Goal: Task Accomplishment & Management: Use online tool/utility

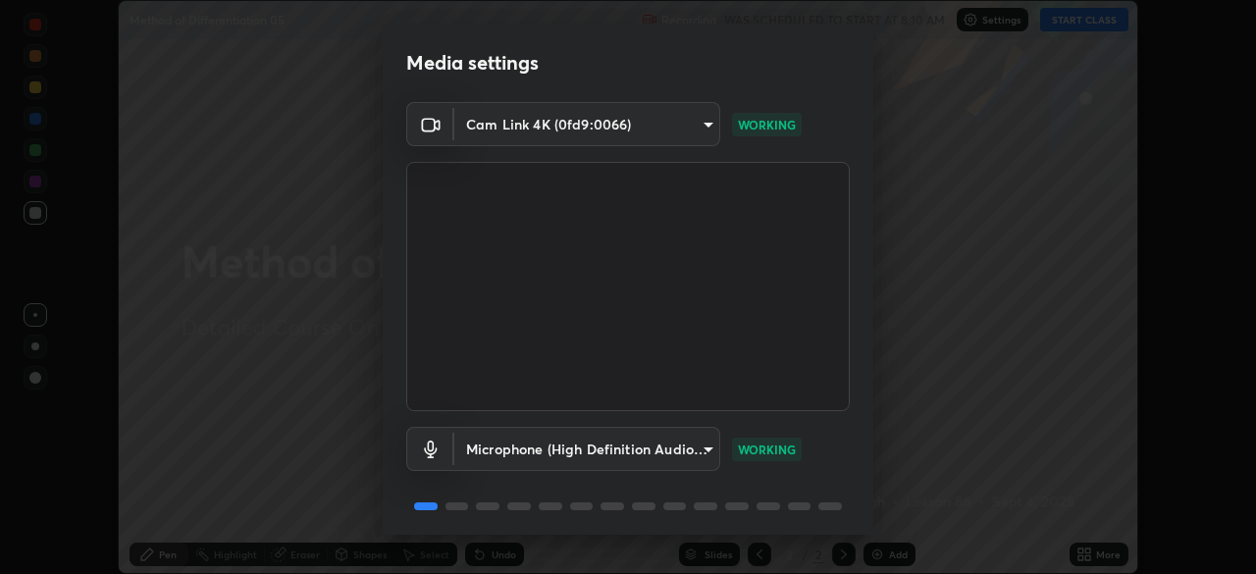
scroll to position [70, 0]
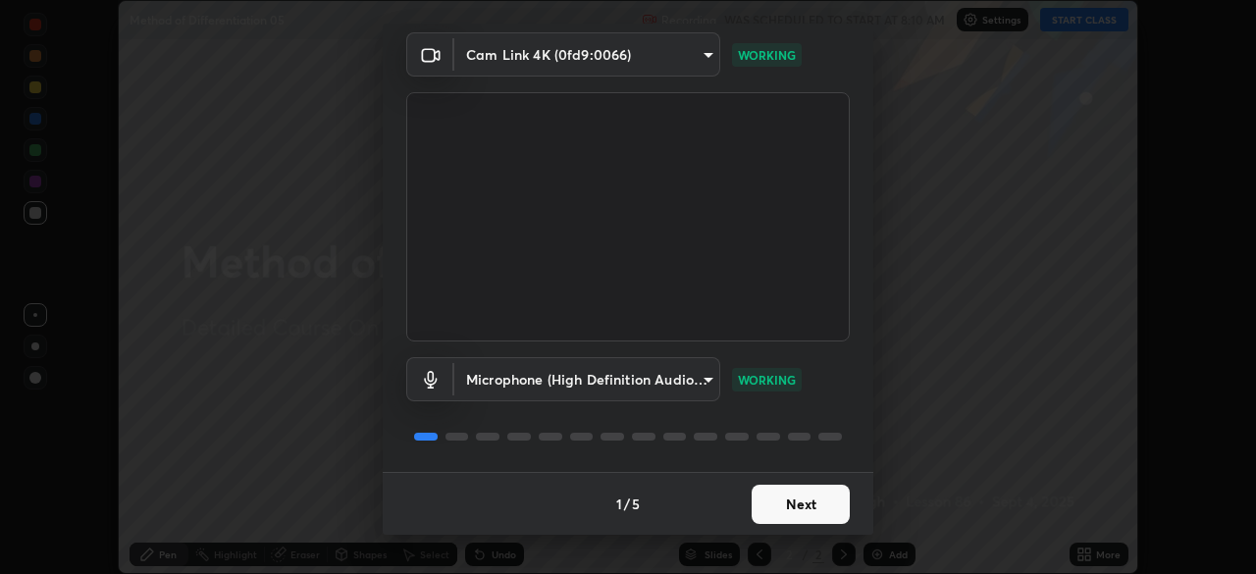
click at [815, 504] on button "Next" at bounding box center [801, 504] width 98 height 39
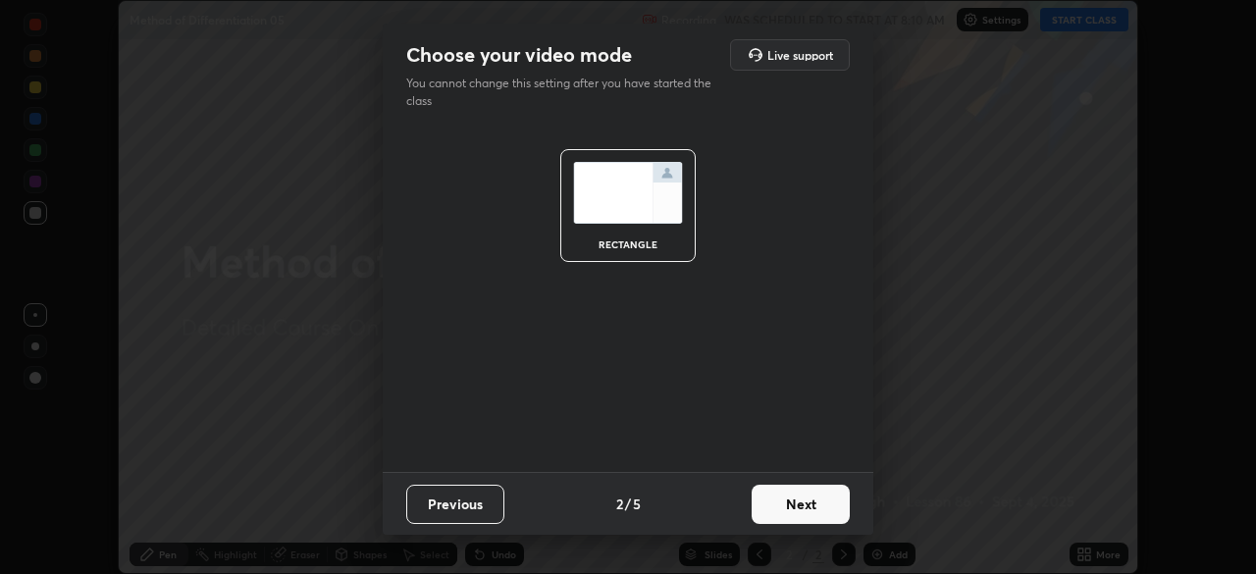
click at [835, 493] on button "Next" at bounding box center [801, 504] width 98 height 39
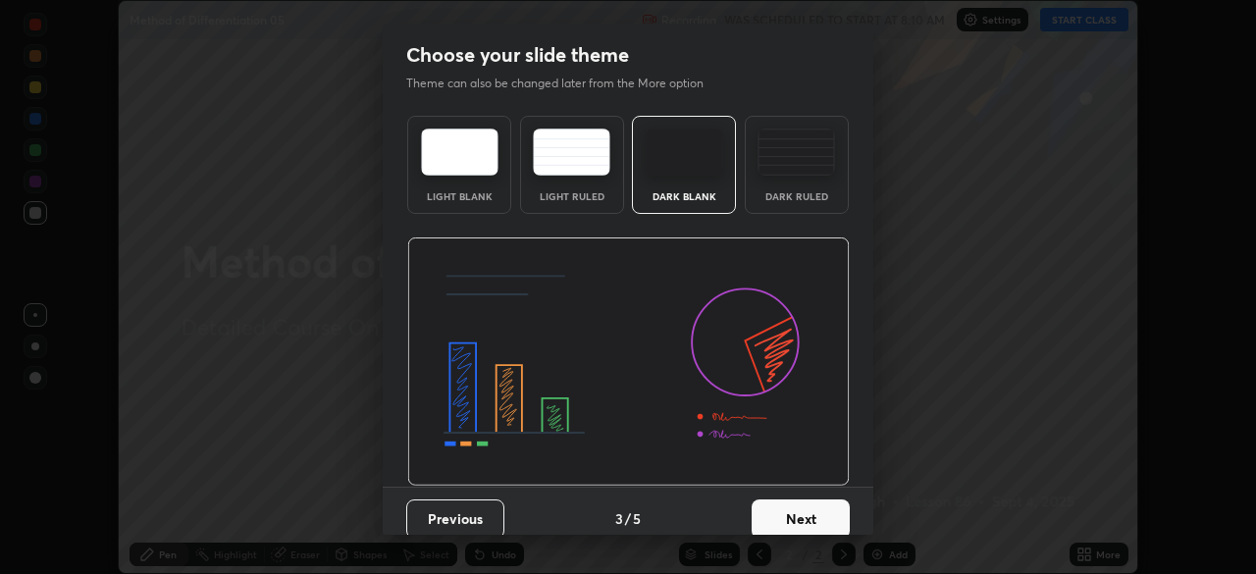
click at [825, 190] on div "Dark Ruled" at bounding box center [797, 165] width 104 height 98
click at [825, 512] on button "Next" at bounding box center [801, 519] width 98 height 39
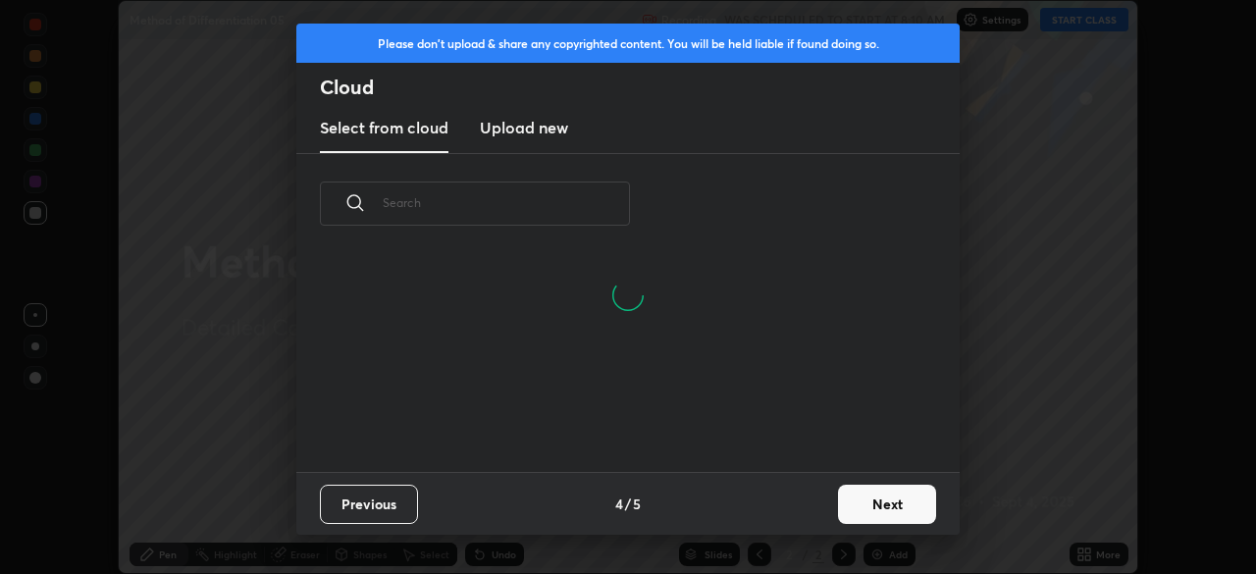
click at [902, 499] on button "Next" at bounding box center [887, 504] width 98 height 39
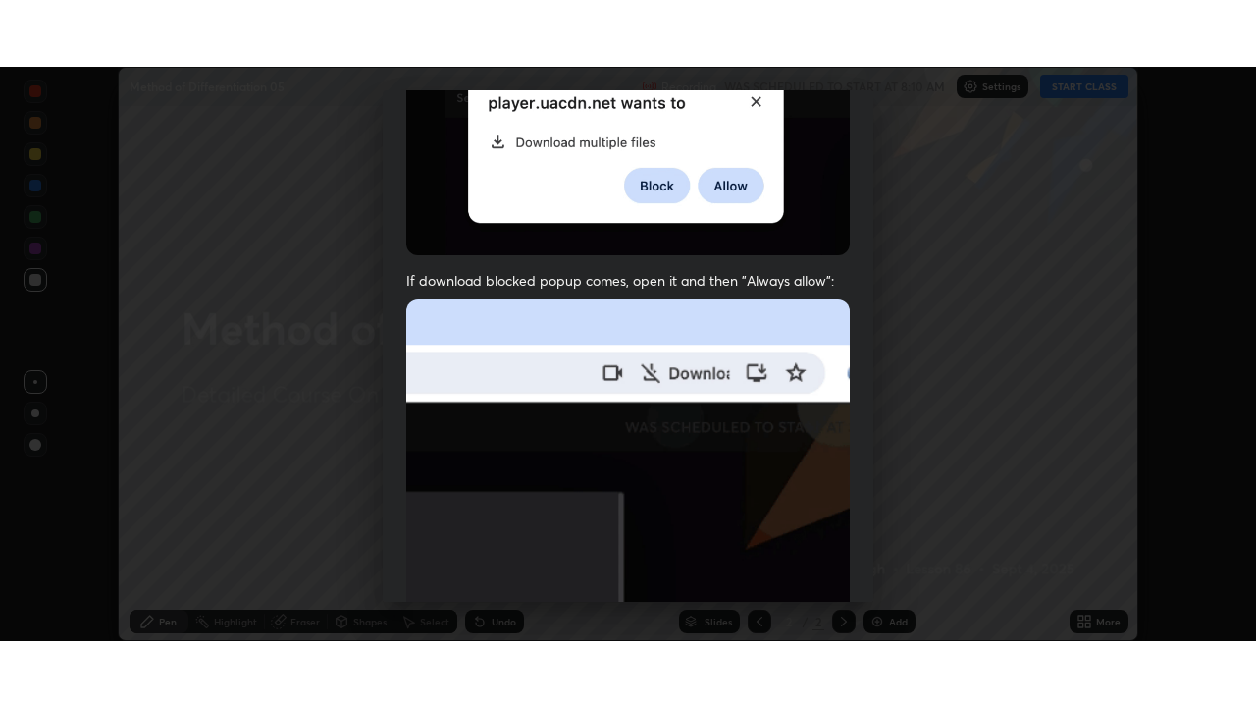
scroll to position [470, 0]
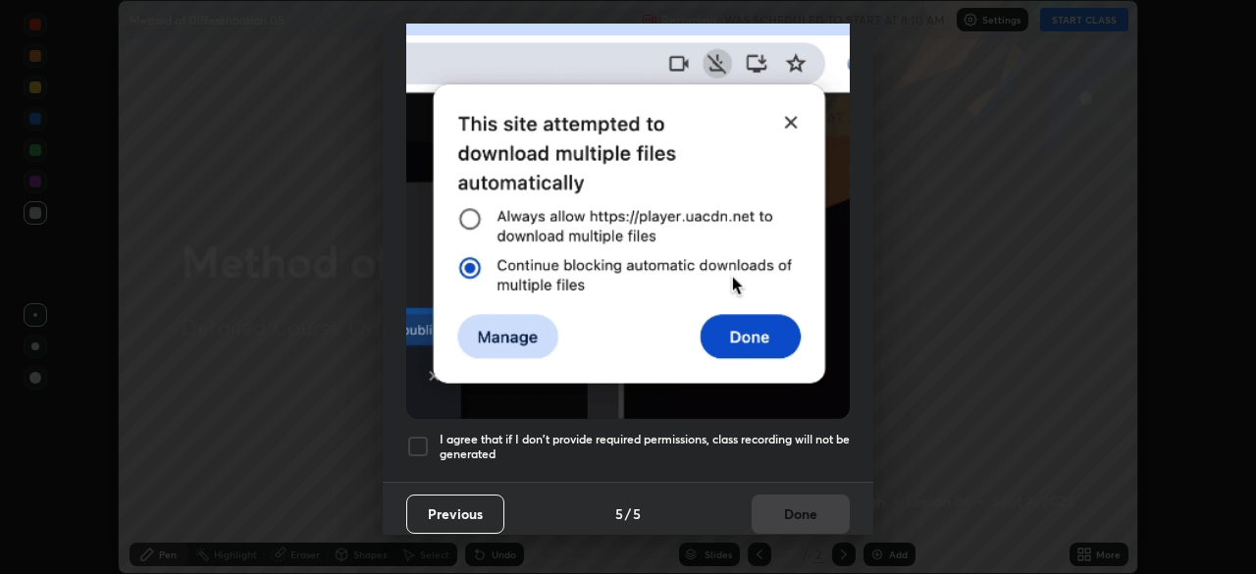
click at [810, 434] on h5 "I agree that if I don't provide required permissions, class recording will not …" at bounding box center [645, 447] width 410 height 30
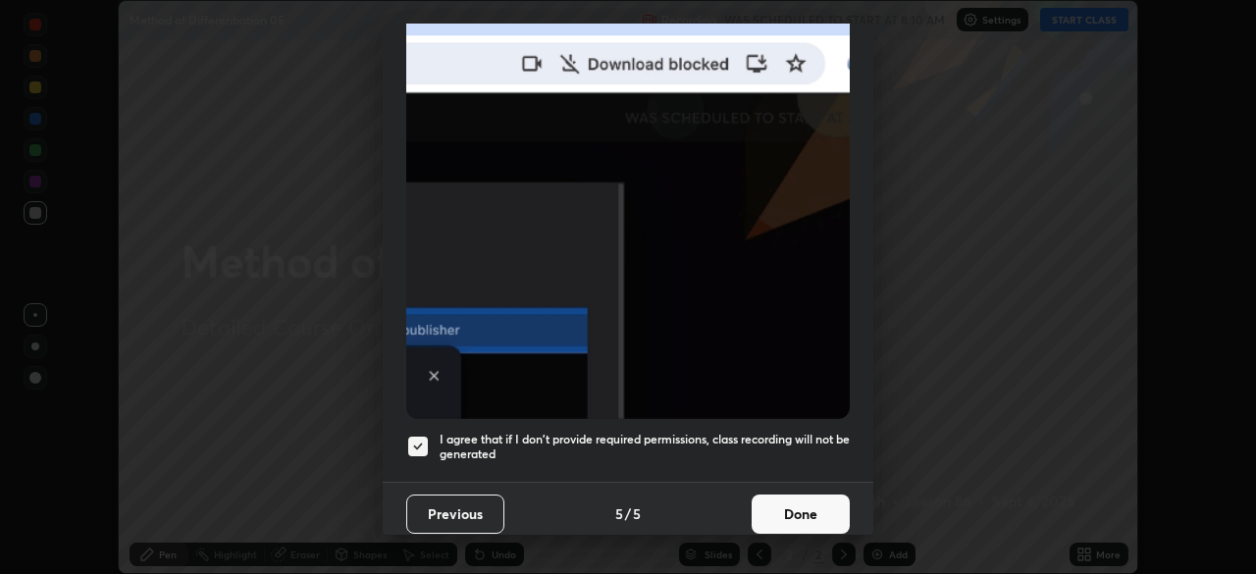
click at [814, 495] on button "Done" at bounding box center [801, 514] width 98 height 39
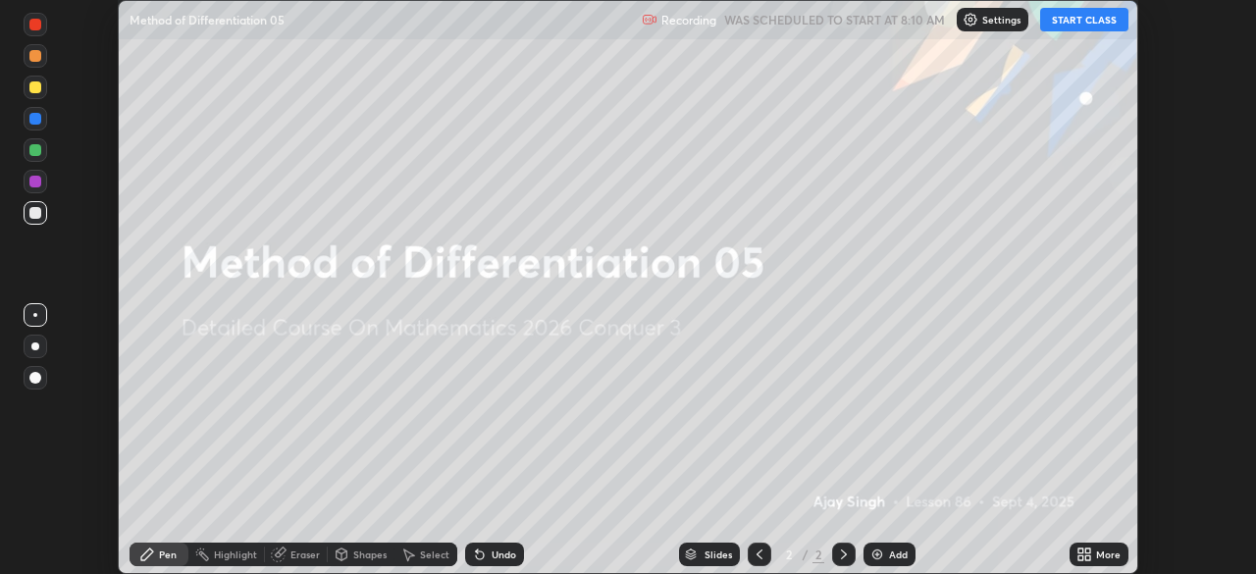
click at [1095, 555] on div "More" at bounding box center [1099, 555] width 59 height 24
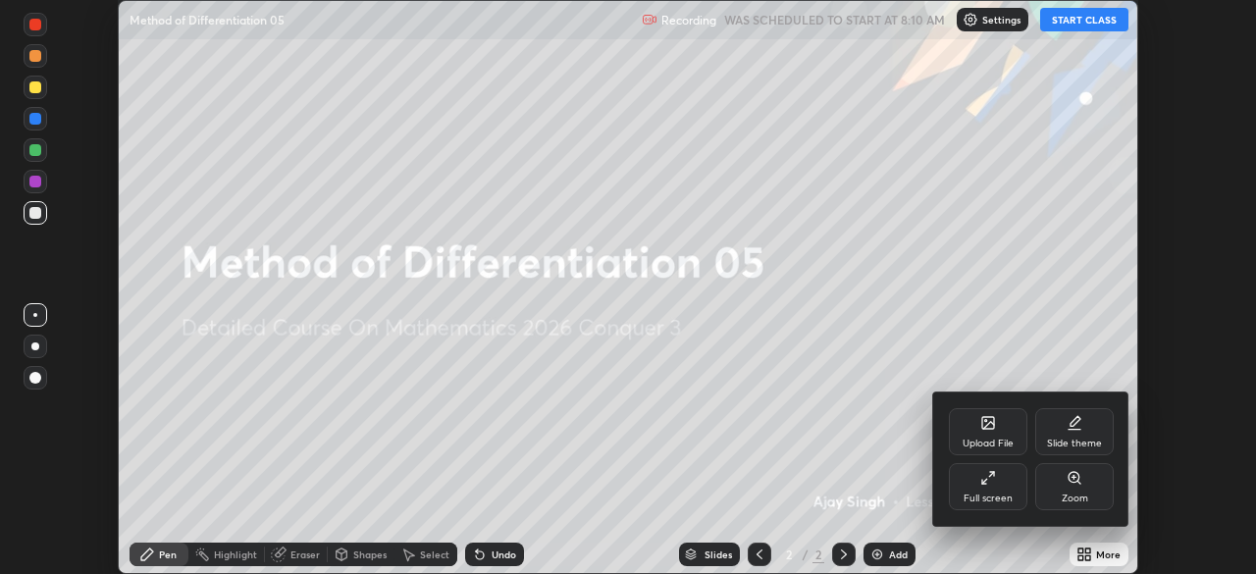
click at [994, 480] on icon at bounding box center [989, 478] width 16 height 16
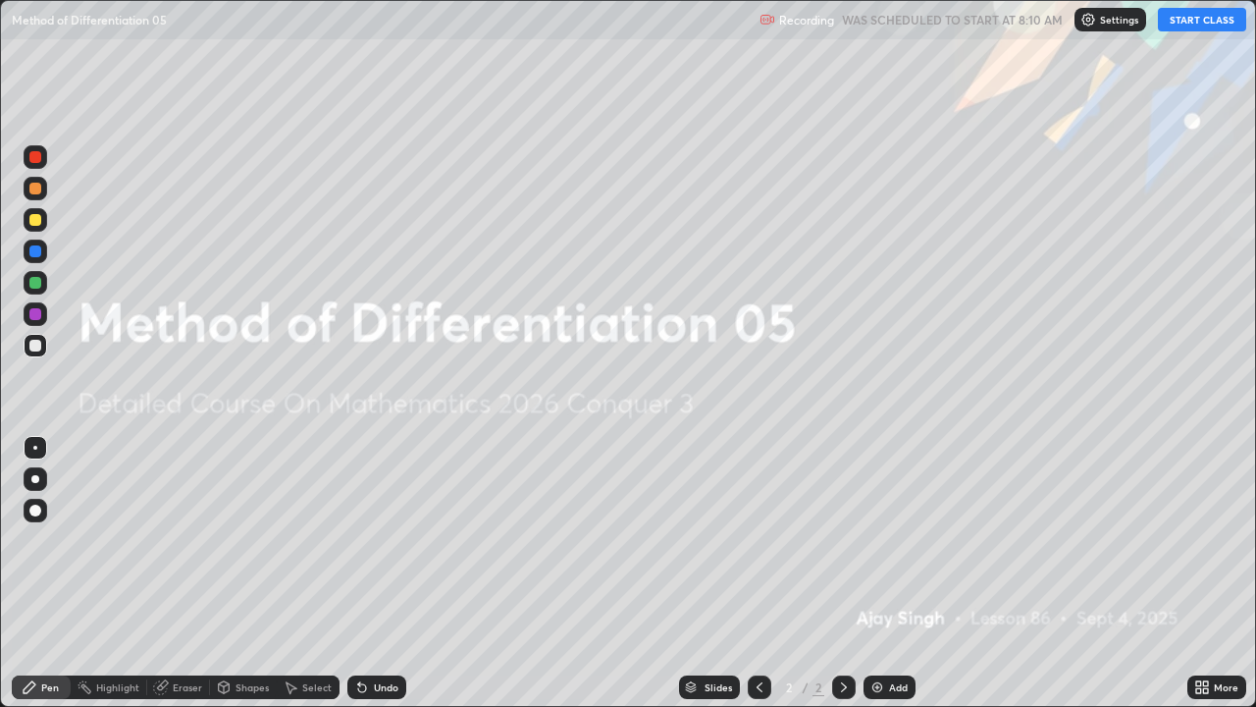
scroll to position [707, 1256]
click at [1193, 22] on button "START CLASS" at bounding box center [1202, 20] width 88 height 24
click at [896, 573] on div "Add" at bounding box center [898, 687] width 19 height 10
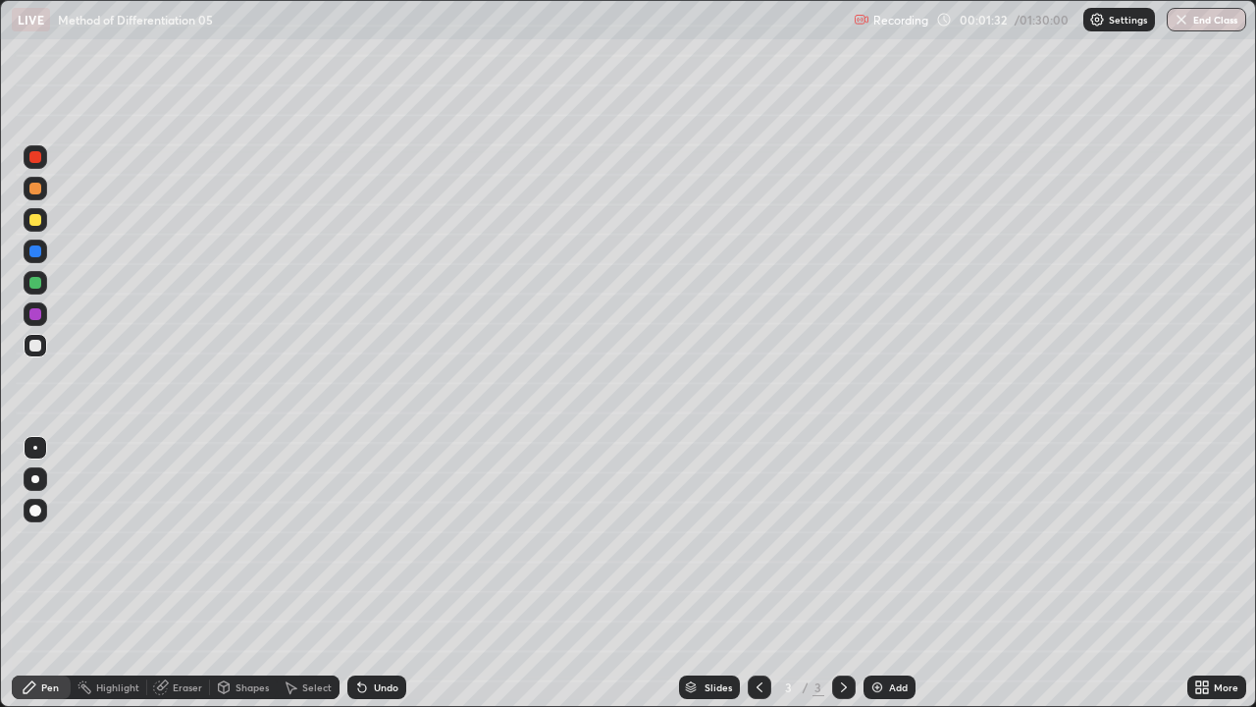
click at [32, 231] on div at bounding box center [36, 220] width 24 height 24
click at [892, 573] on div "Add" at bounding box center [898, 687] width 19 height 10
click at [879, 573] on img at bounding box center [878, 687] width 16 height 16
click at [384, 573] on div "Undo" at bounding box center [386, 687] width 25 height 10
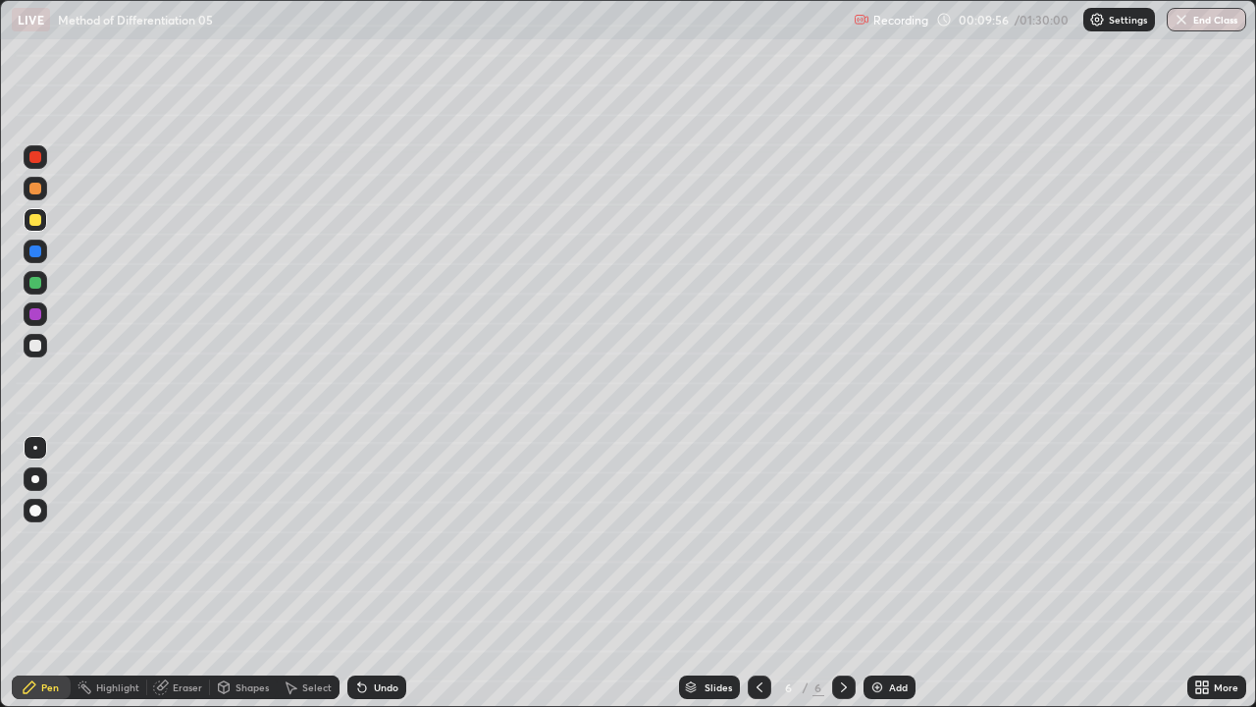
click at [886, 573] on div "Add" at bounding box center [890, 687] width 52 height 24
click at [191, 573] on div "Eraser" at bounding box center [178, 687] width 63 height 24
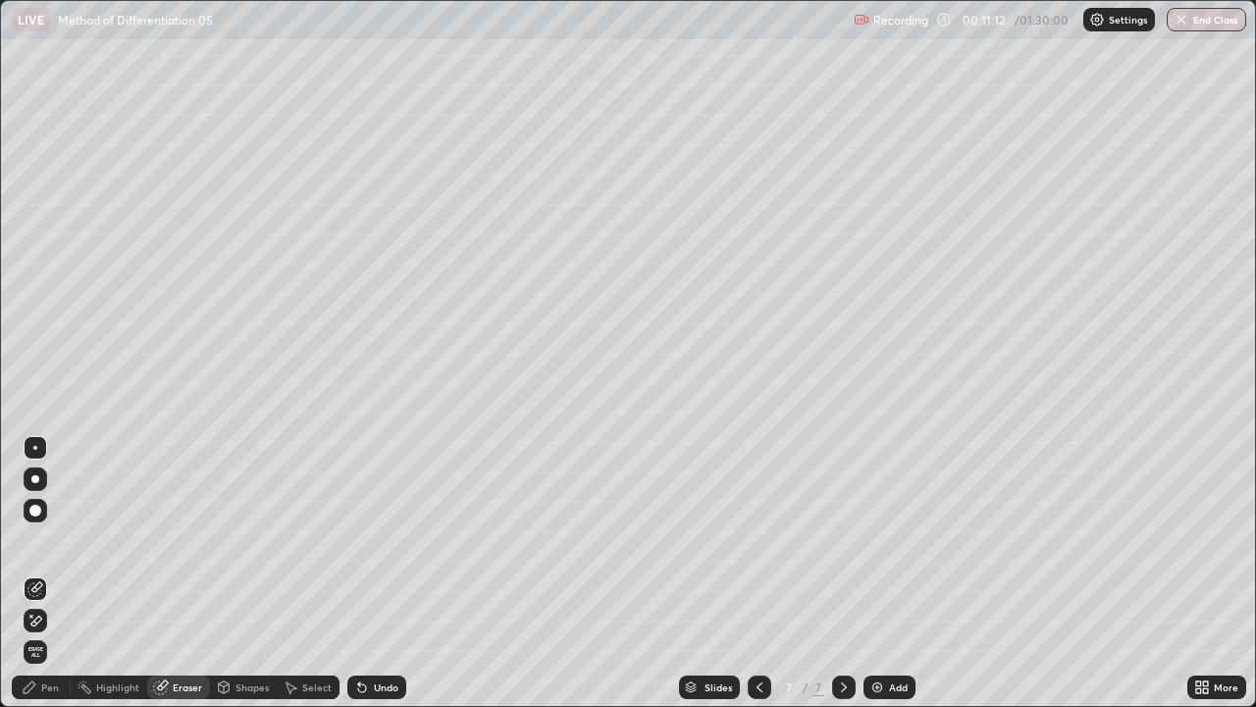
click at [57, 573] on div "Pen" at bounding box center [50, 687] width 18 height 10
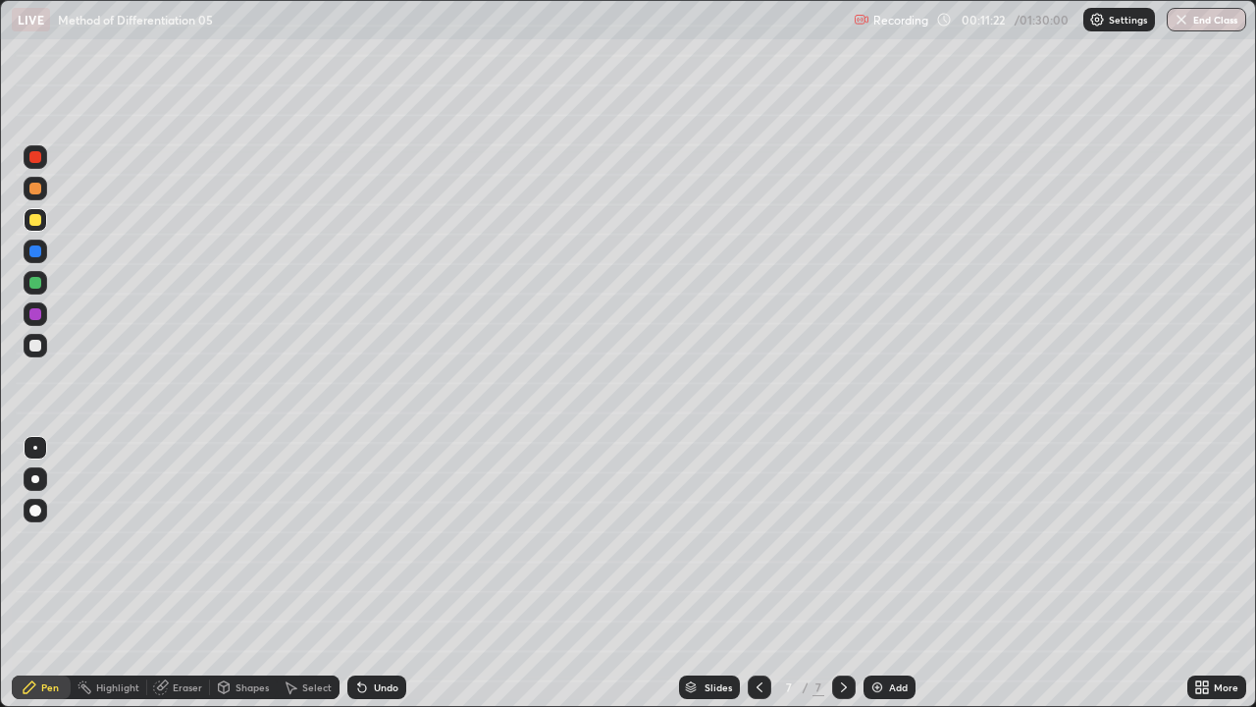
click at [36, 345] on div at bounding box center [35, 346] width 12 height 12
click at [882, 573] on img at bounding box center [878, 687] width 16 height 16
click at [195, 573] on div "Eraser" at bounding box center [178, 687] width 63 height 24
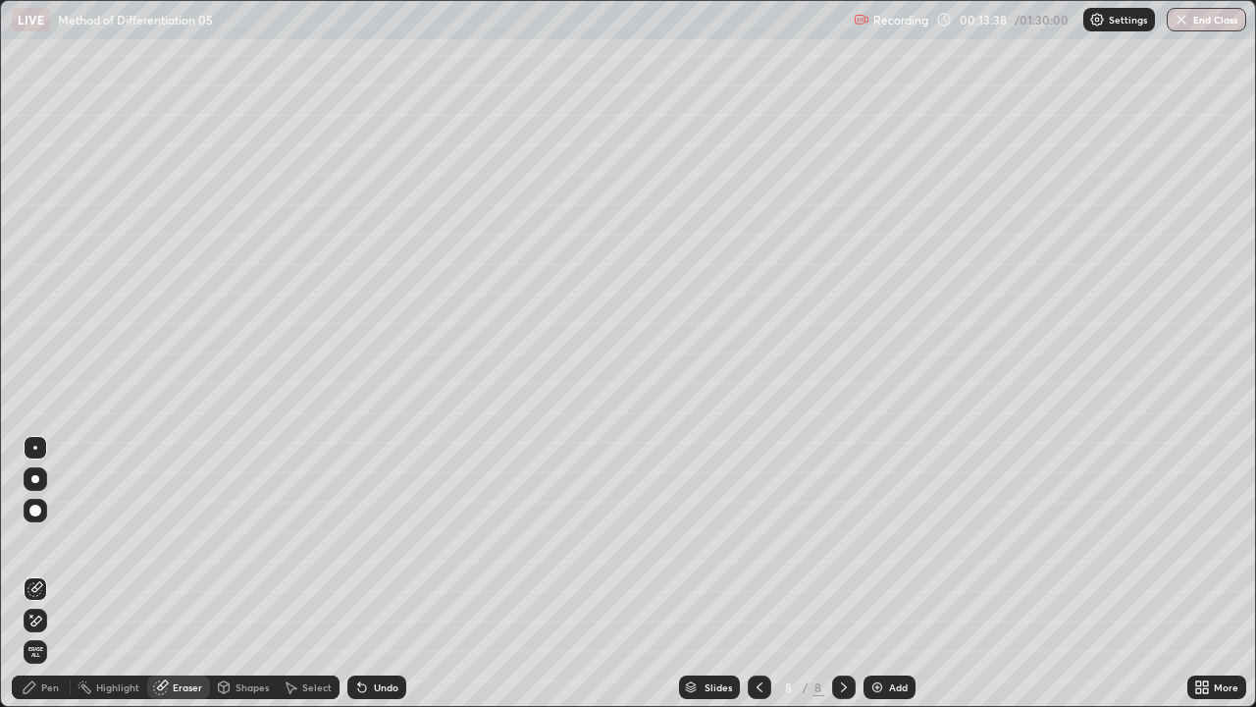
click at [39, 573] on icon at bounding box center [35, 620] width 16 height 17
click at [37, 573] on span "Erase all" at bounding box center [36, 652] width 22 height 12
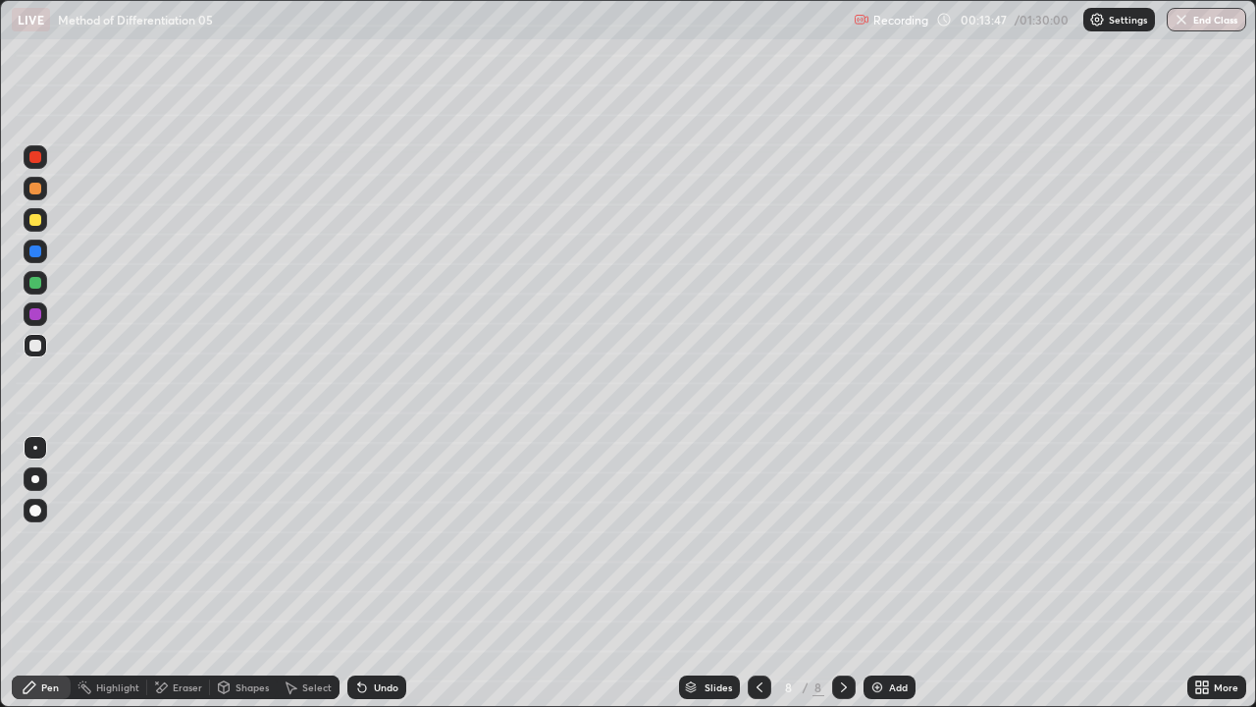
click at [42, 573] on div "Pen" at bounding box center [50, 687] width 18 height 10
click at [896, 573] on div "Add" at bounding box center [898, 687] width 19 height 10
click at [900, 573] on div "Add" at bounding box center [898, 687] width 19 height 10
click at [890, 573] on div "Add" at bounding box center [898, 687] width 19 height 10
click at [166, 573] on icon at bounding box center [161, 687] width 16 height 17
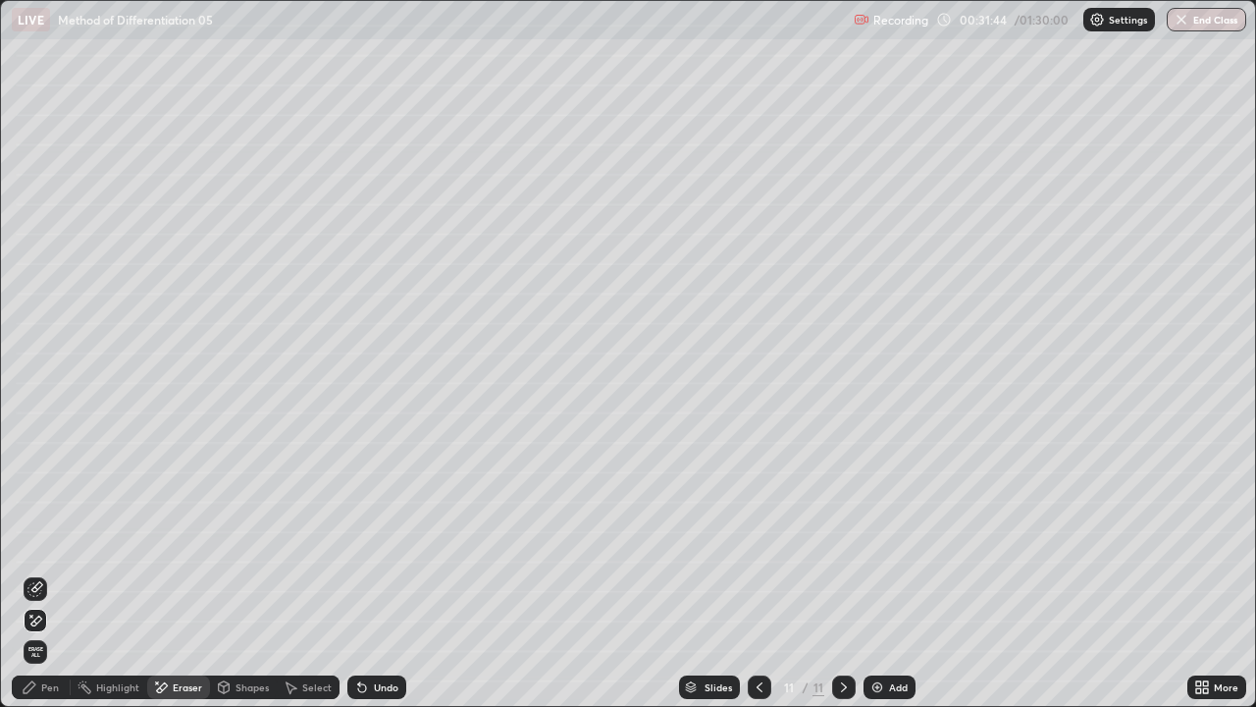
click at [36, 573] on icon at bounding box center [30, 687] width 16 height 16
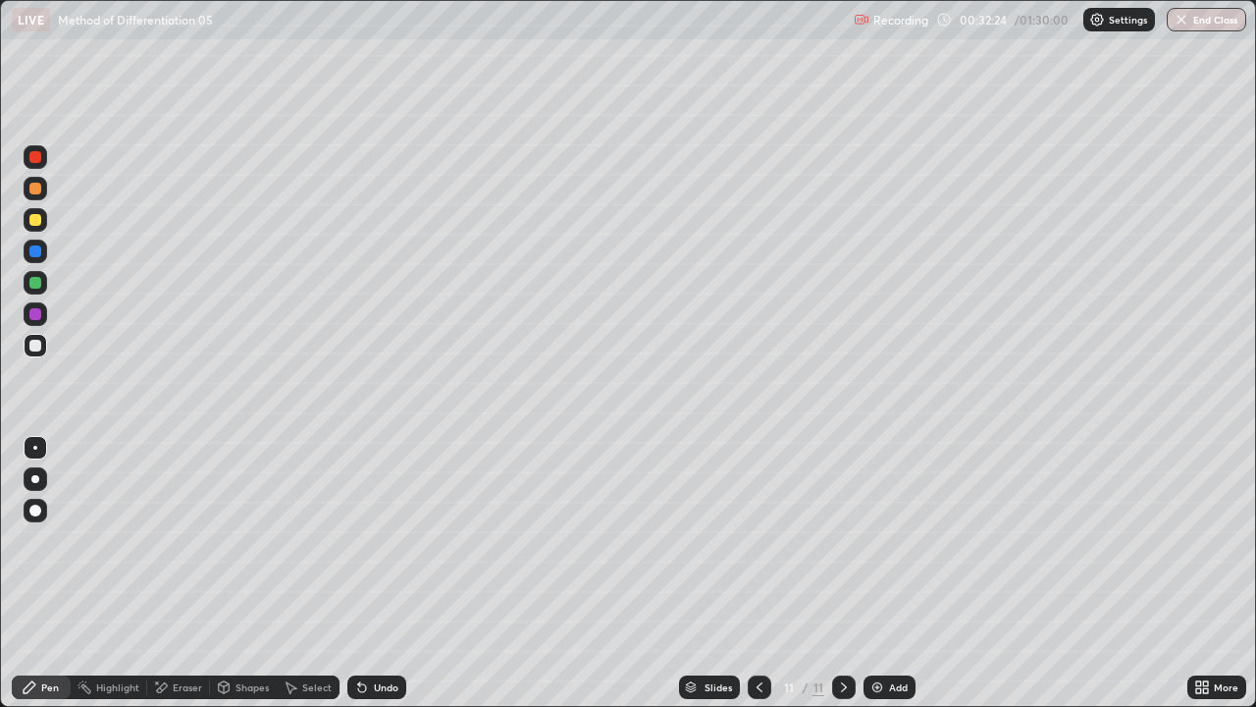
click at [895, 573] on div "Add" at bounding box center [898, 687] width 19 height 10
click at [35, 252] on div at bounding box center [35, 251] width 12 height 12
click at [173, 573] on div "Eraser" at bounding box center [187, 687] width 29 height 10
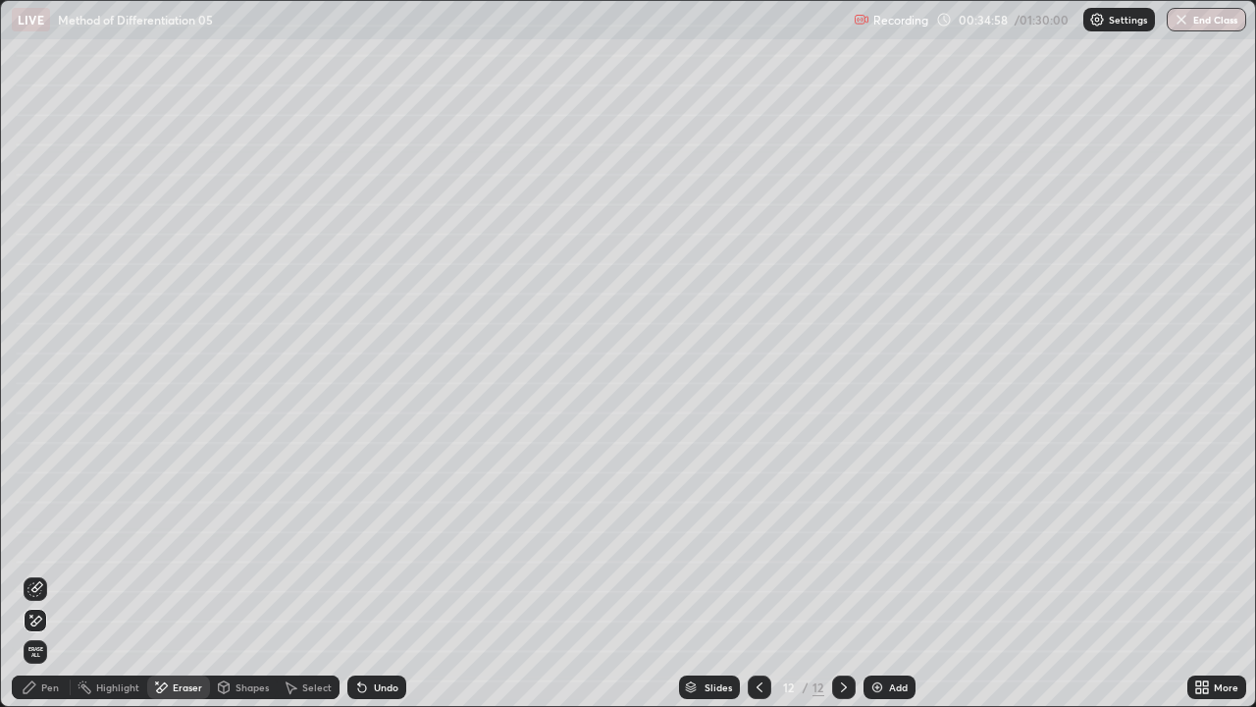
click at [49, 573] on div "Pen" at bounding box center [50, 687] width 18 height 10
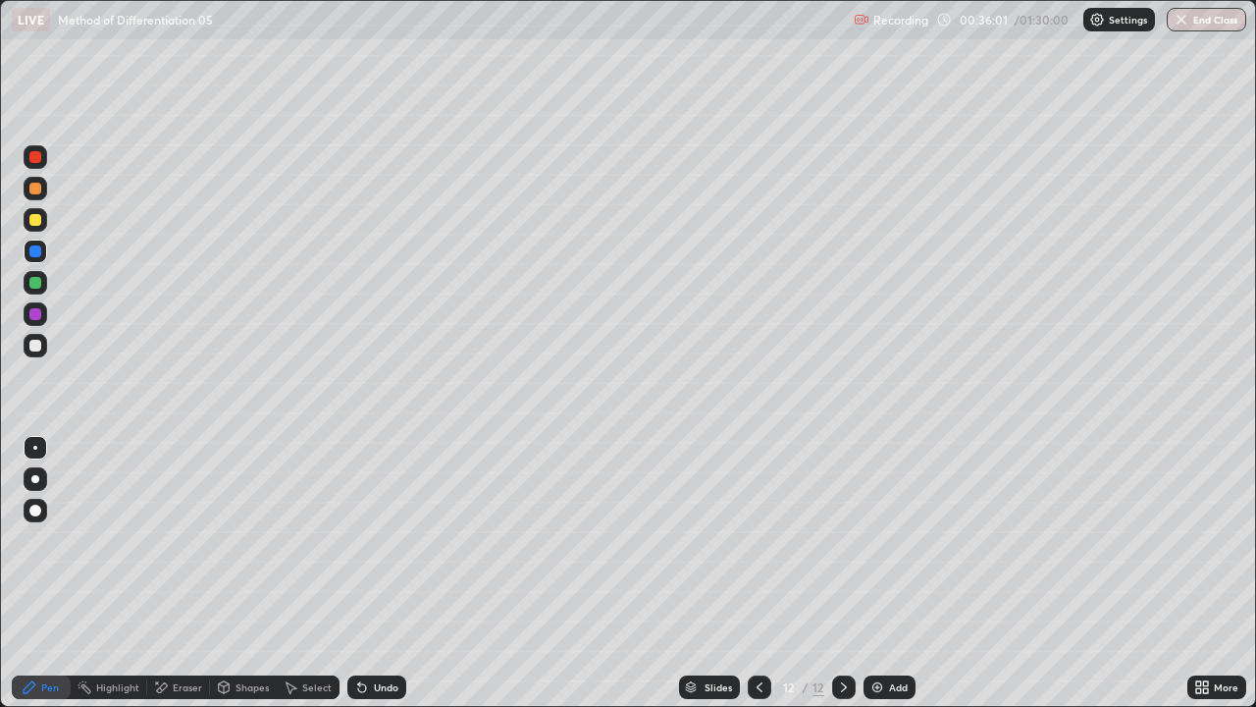
click at [186, 573] on div "Eraser" at bounding box center [187, 687] width 29 height 10
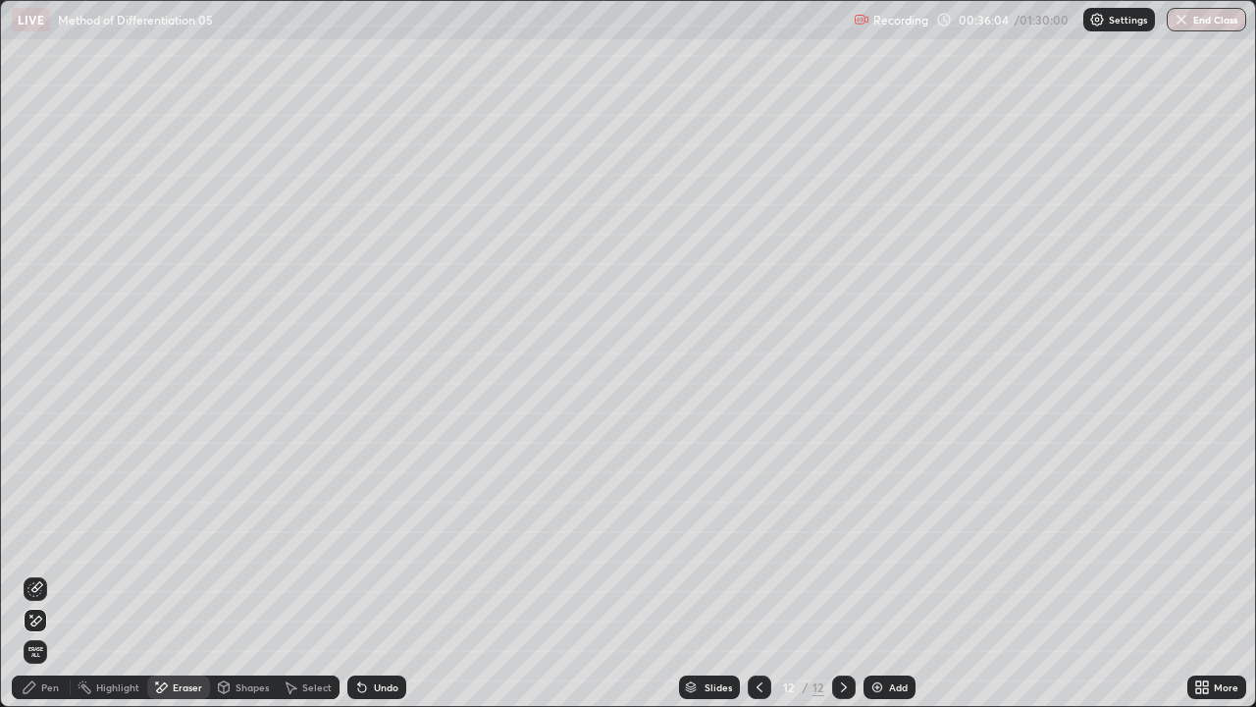
click at [58, 573] on div "Pen" at bounding box center [50, 687] width 18 height 10
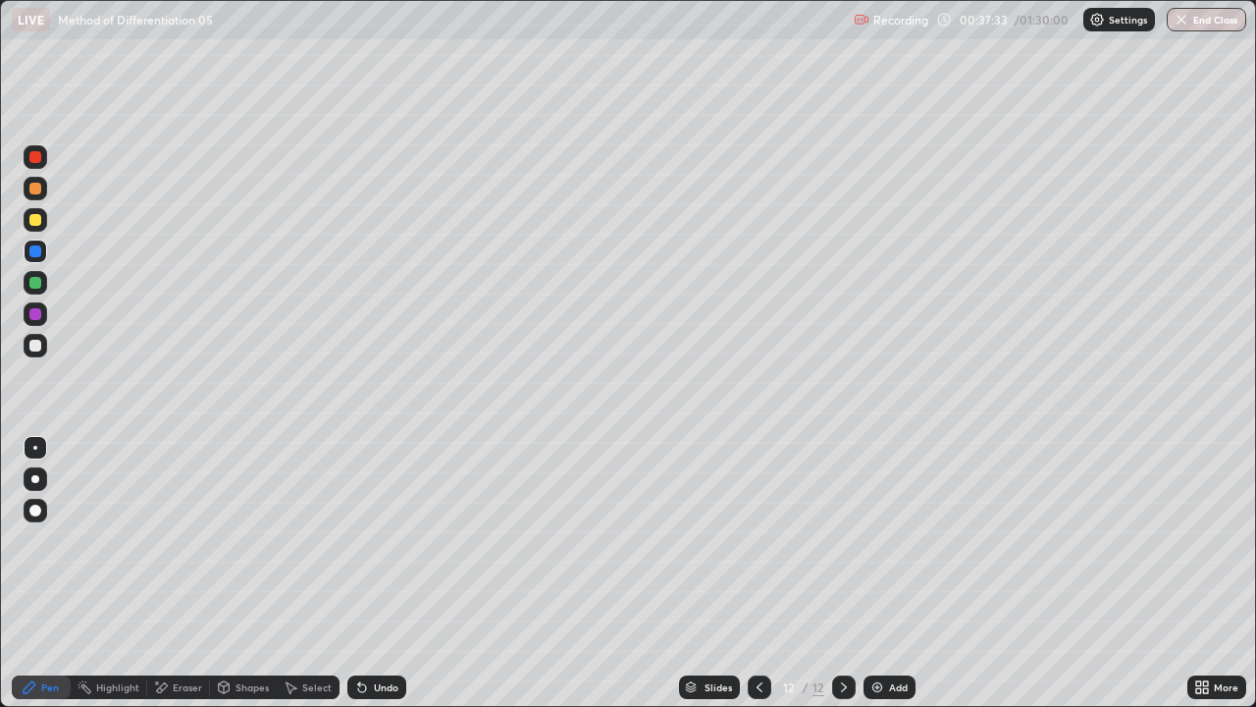
click at [196, 573] on div "Eraser" at bounding box center [187, 687] width 29 height 10
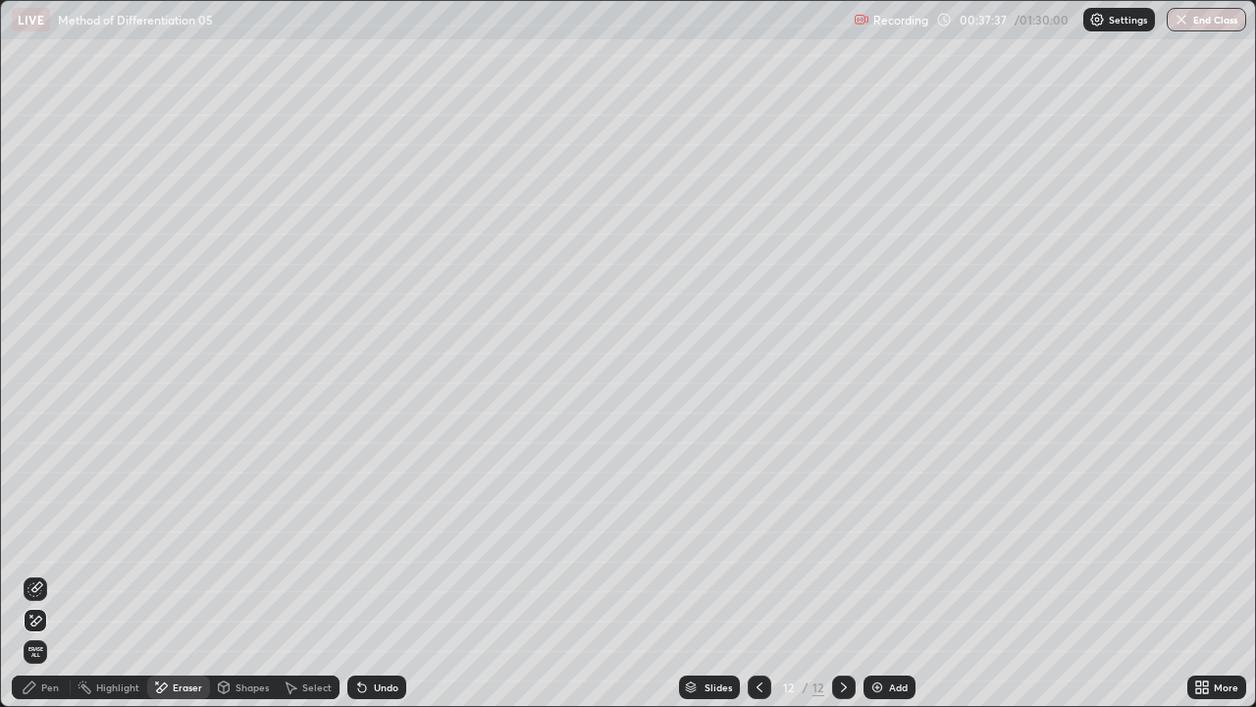
click at [39, 573] on div "Pen" at bounding box center [41, 687] width 59 height 24
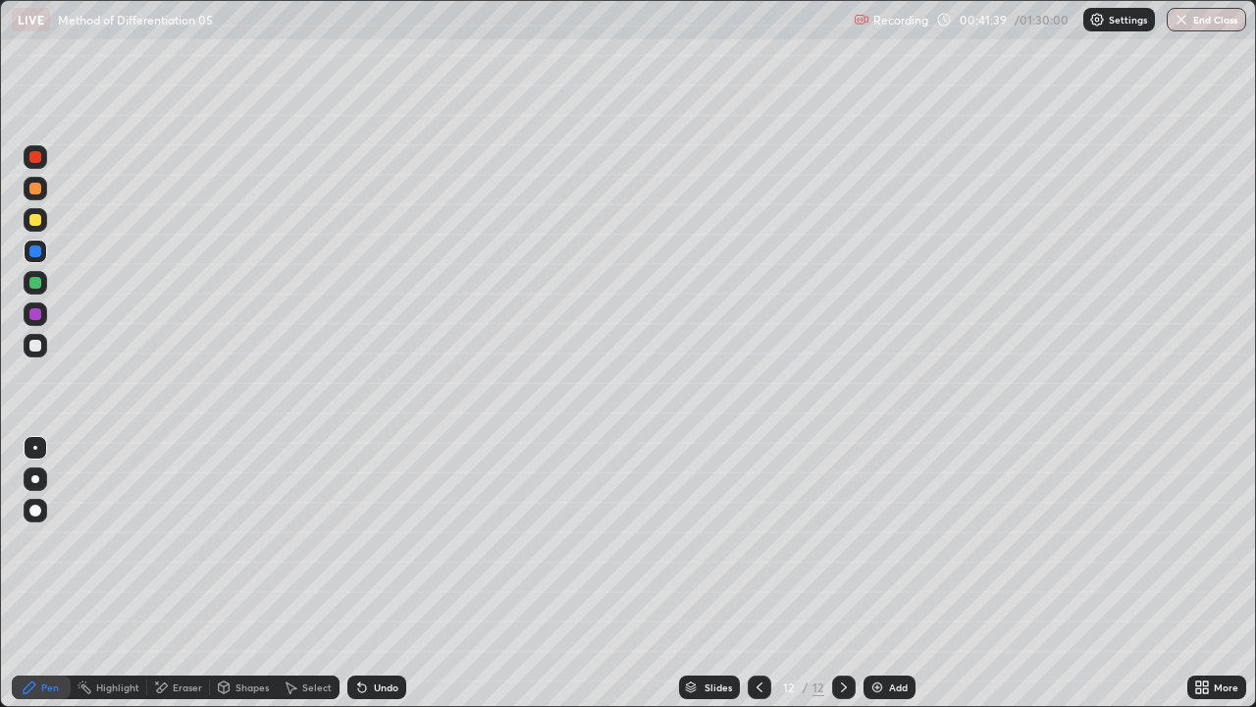
click at [892, 573] on div "Add" at bounding box center [898, 687] width 19 height 10
click at [36, 220] on div at bounding box center [35, 220] width 12 height 12
click at [36, 252] on div at bounding box center [35, 251] width 12 height 12
click at [313, 573] on div "Select" at bounding box center [316, 687] width 29 height 10
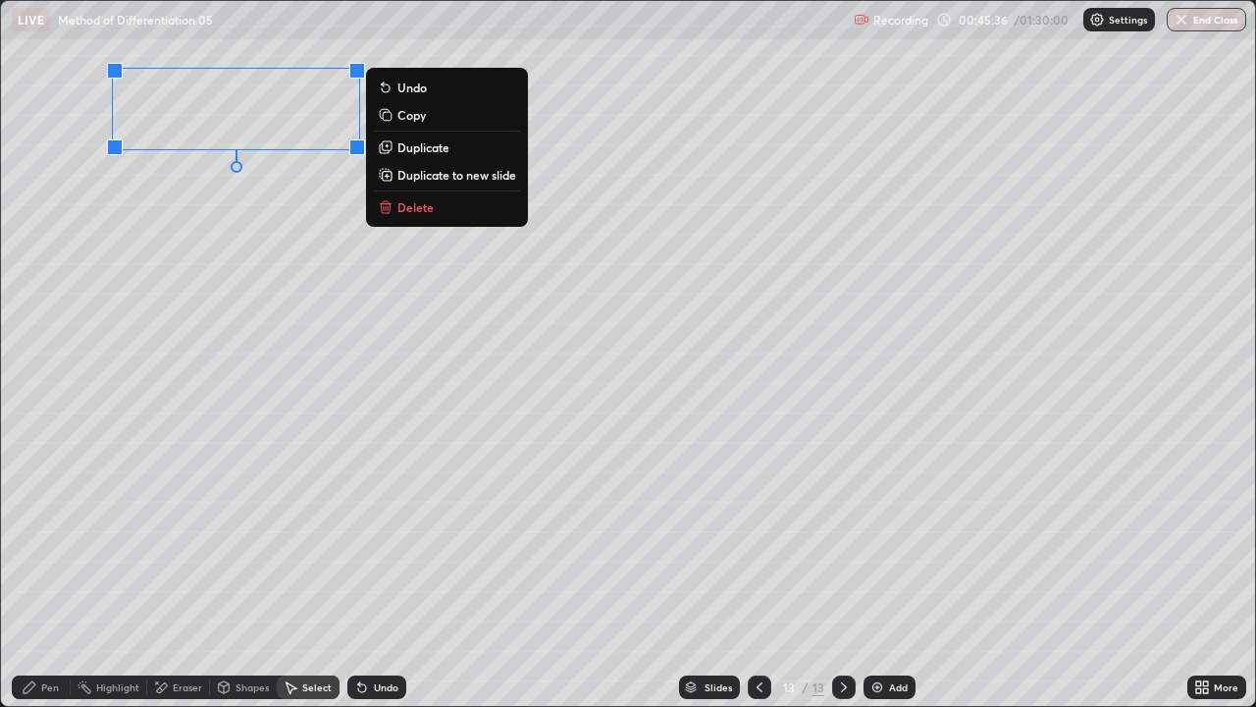
click at [468, 174] on p "Duplicate to new slide" at bounding box center [457, 175] width 119 height 16
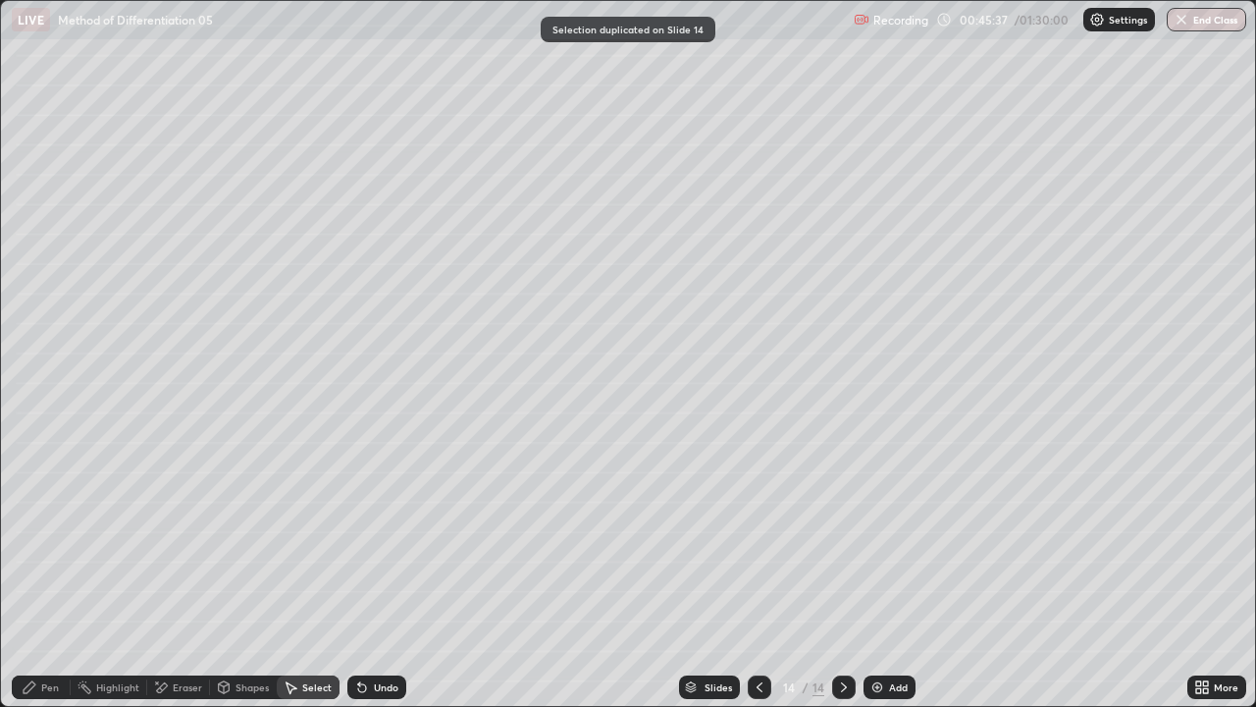
click at [42, 573] on div "Pen" at bounding box center [50, 687] width 18 height 10
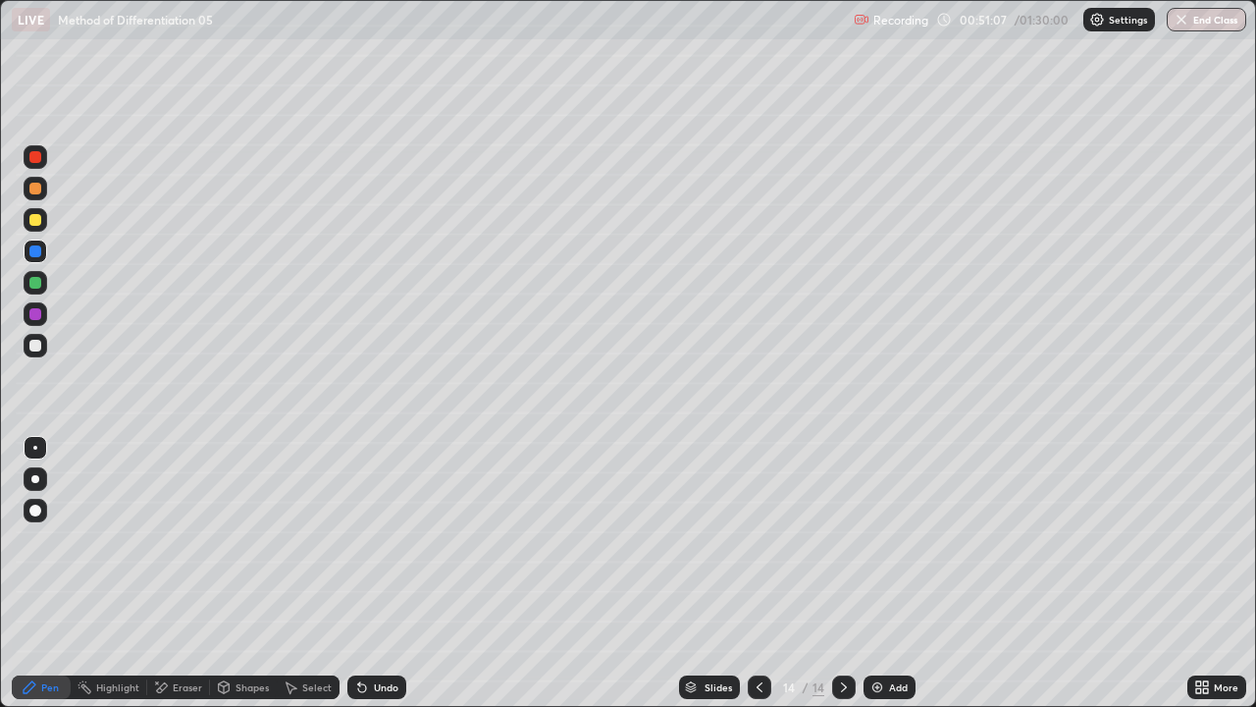
click at [897, 573] on div "Add" at bounding box center [898, 687] width 19 height 10
click at [33, 225] on div at bounding box center [35, 220] width 12 height 12
click at [320, 573] on div "Select" at bounding box center [316, 687] width 29 height 10
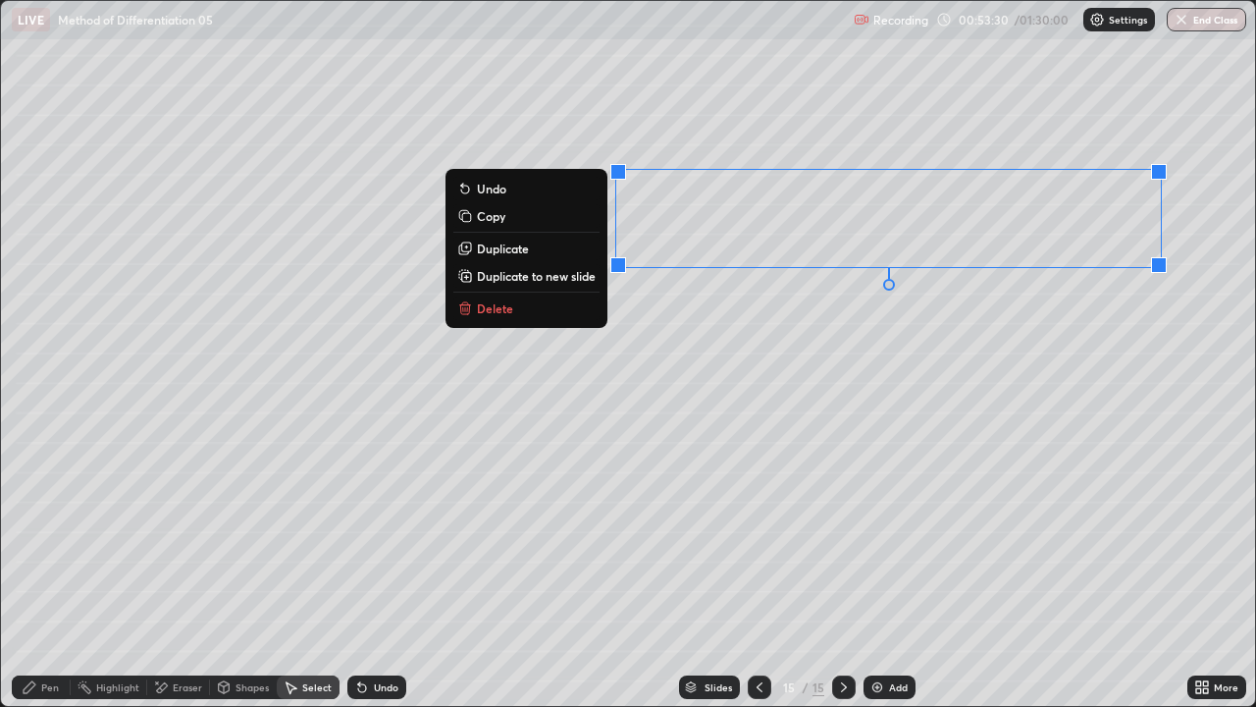
click at [585, 278] on p "Duplicate to new slide" at bounding box center [536, 276] width 119 height 16
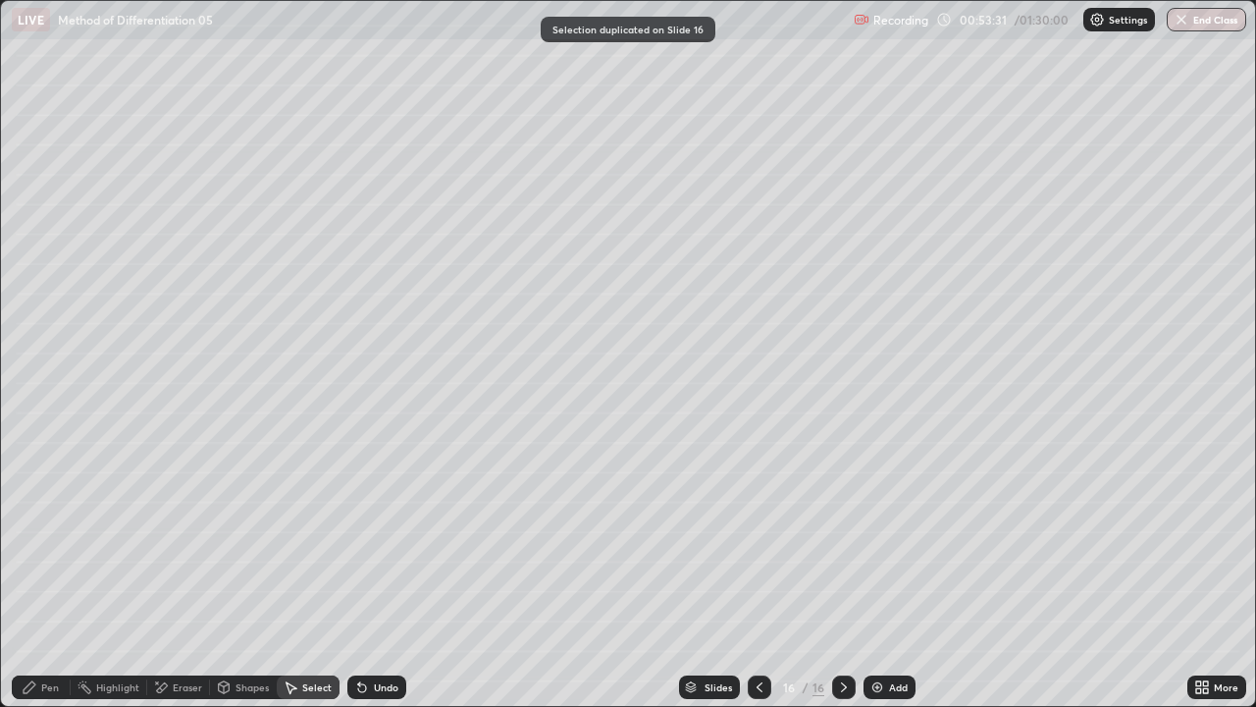
click at [761, 573] on div at bounding box center [760, 687] width 24 height 24
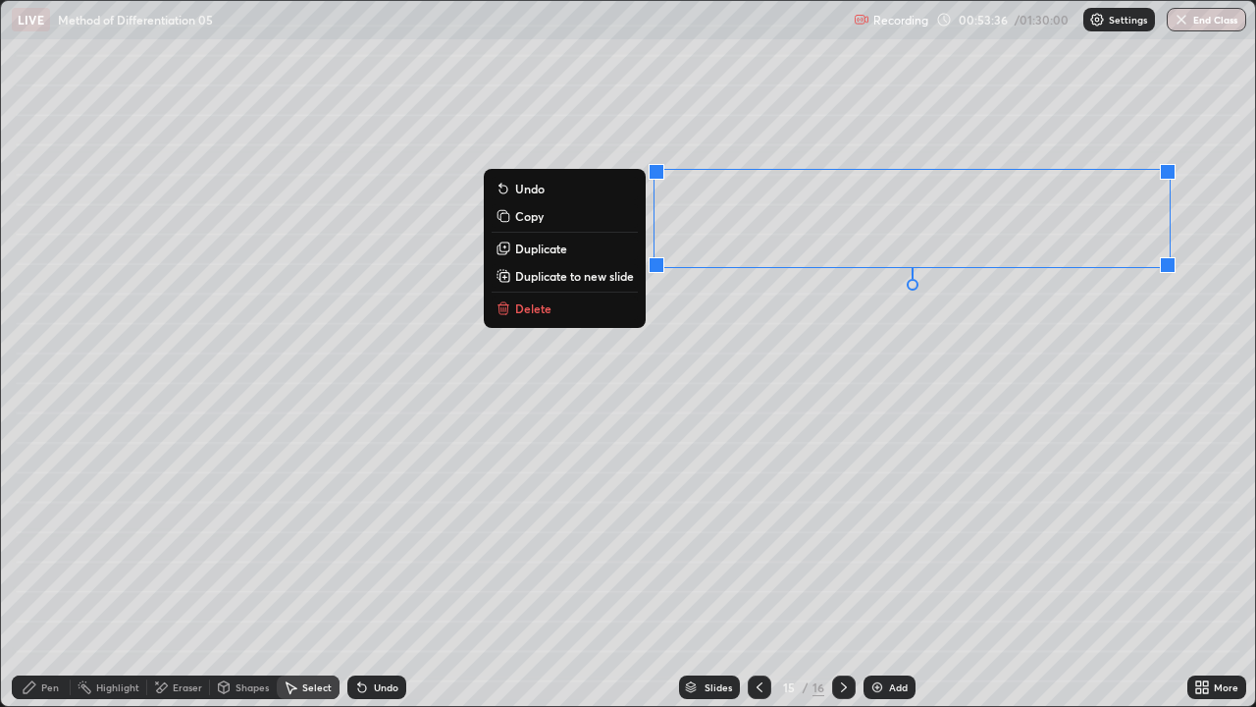
click at [611, 248] on button "Duplicate" at bounding box center [565, 249] width 146 height 24
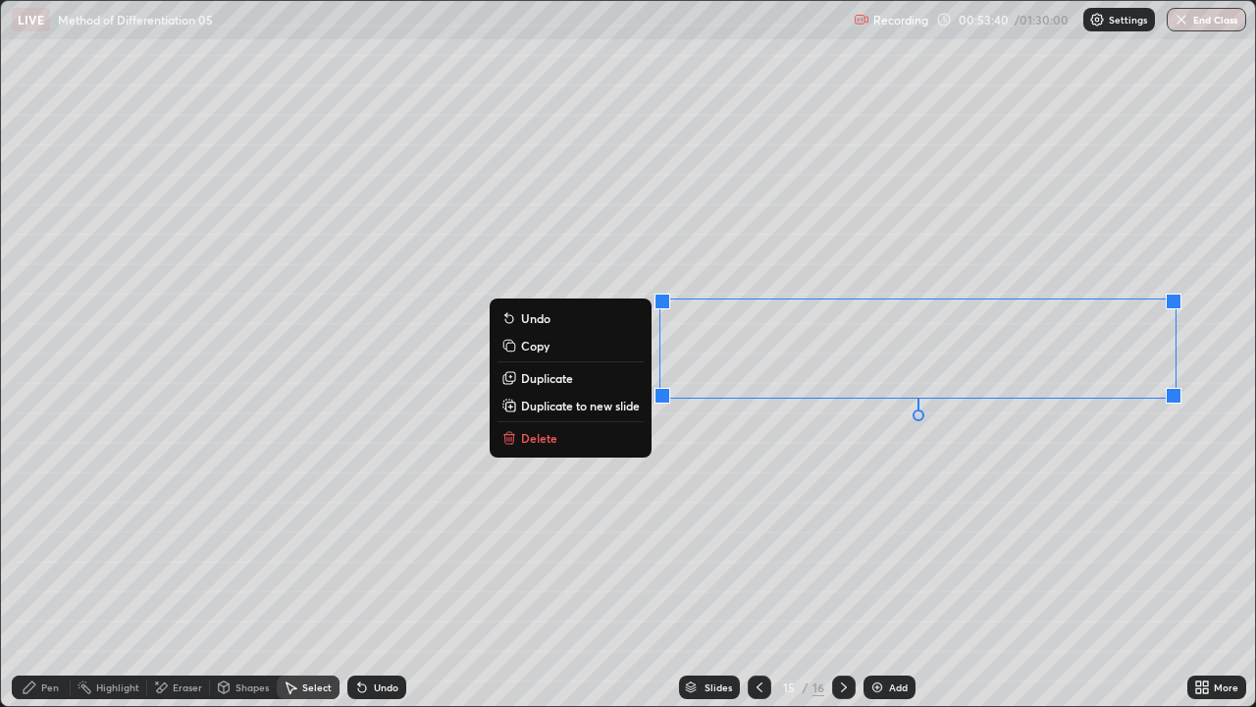
click at [624, 378] on button "Duplicate" at bounding box center [571, 378] width 146 height 24
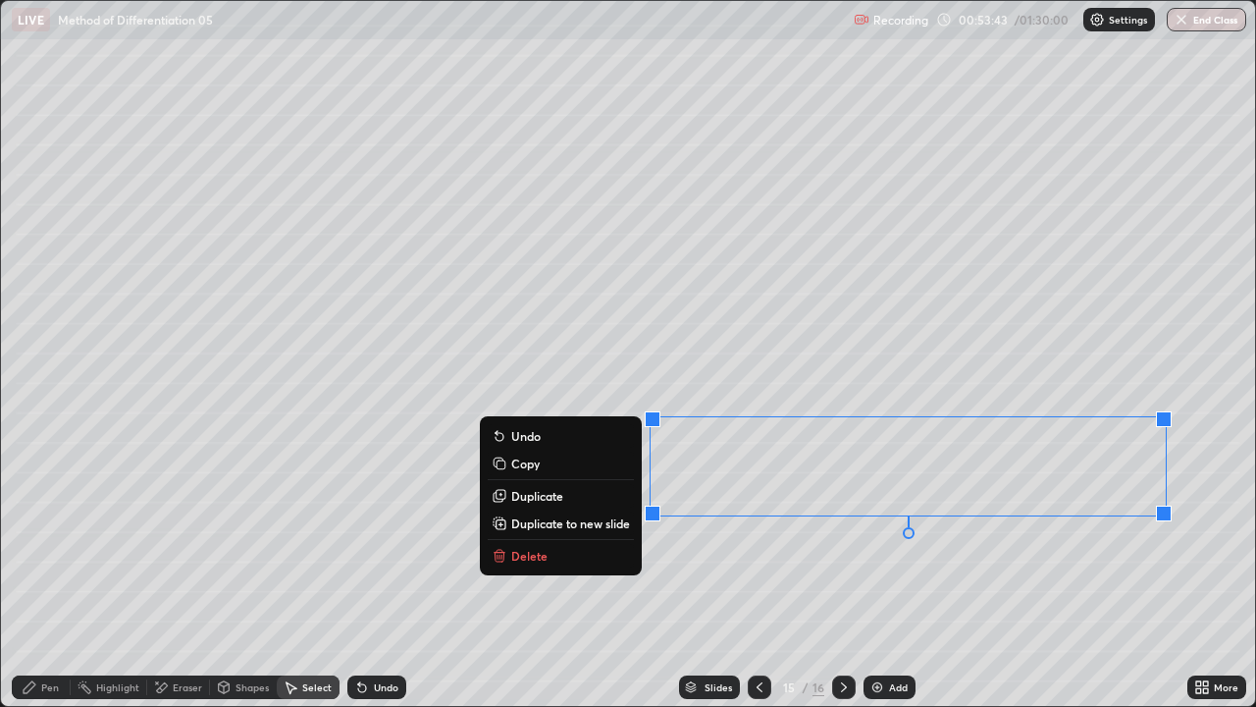
click at [713, 573] on div "0 ° Undo Copy Duplicate Duplicate to new slide Delete" at bounding box center [628, 353] width 1254 height 705
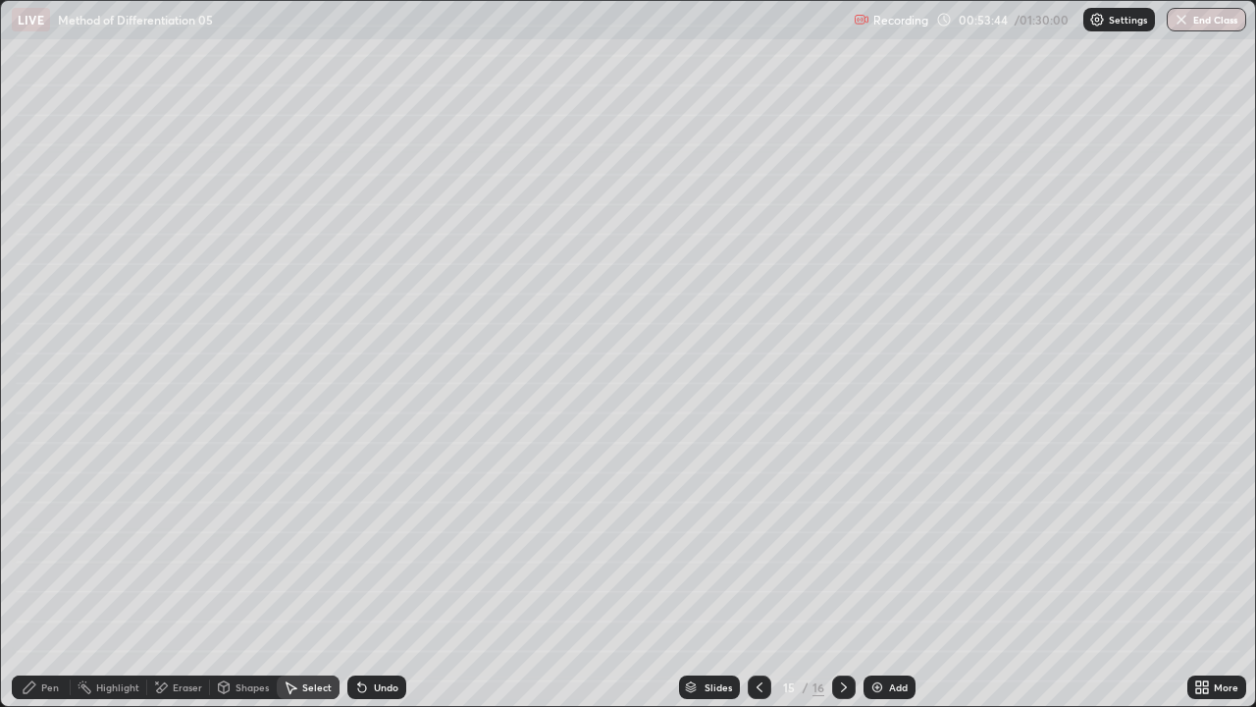
click at [52, 573] on div "Pen" at bounding box center [50, 687] width 18 height 10
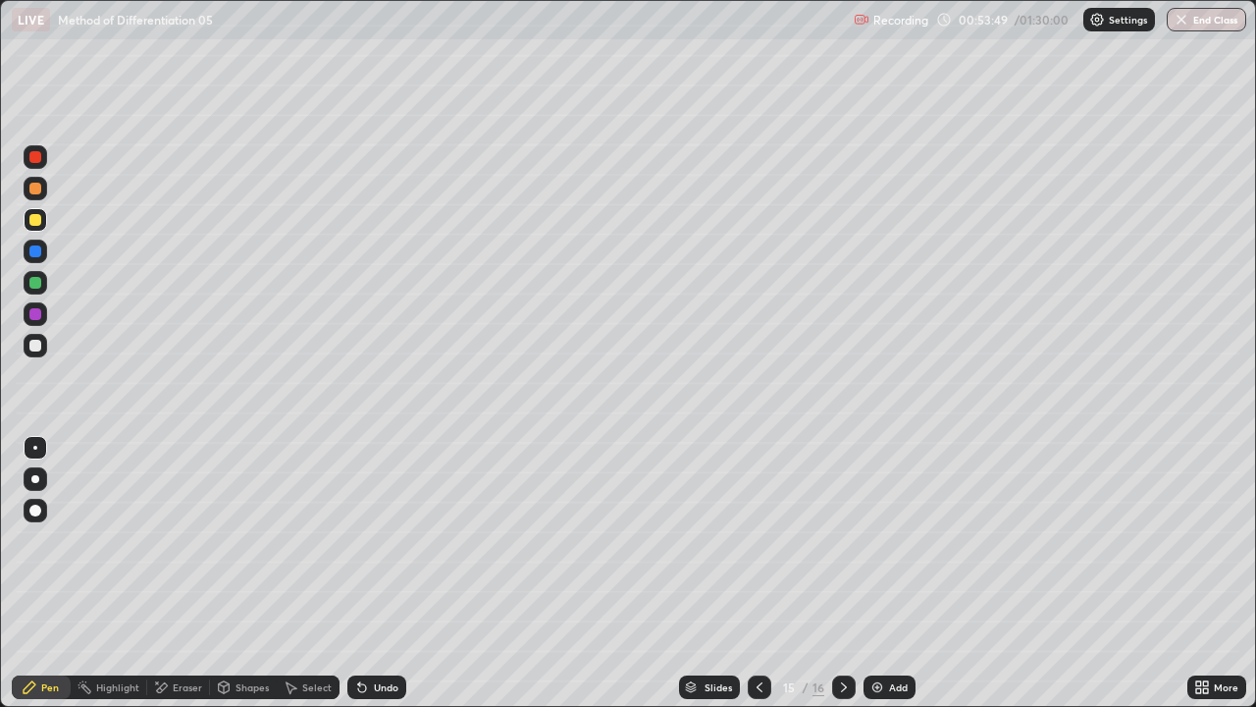
click at [192, 573] on div "Eraser" at bounding box center [187, 687] width 29 height 10
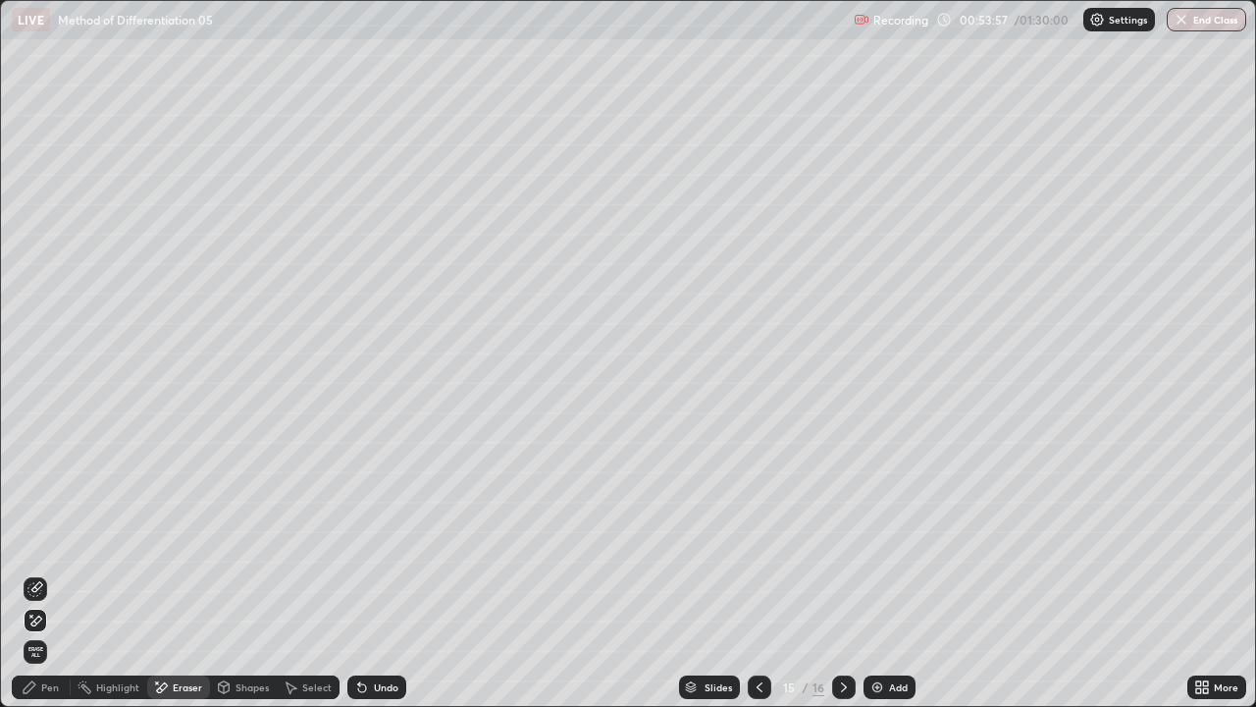
click at [42, 573] on div "Pen" at bounding box center [50, 687] width 18 height 10
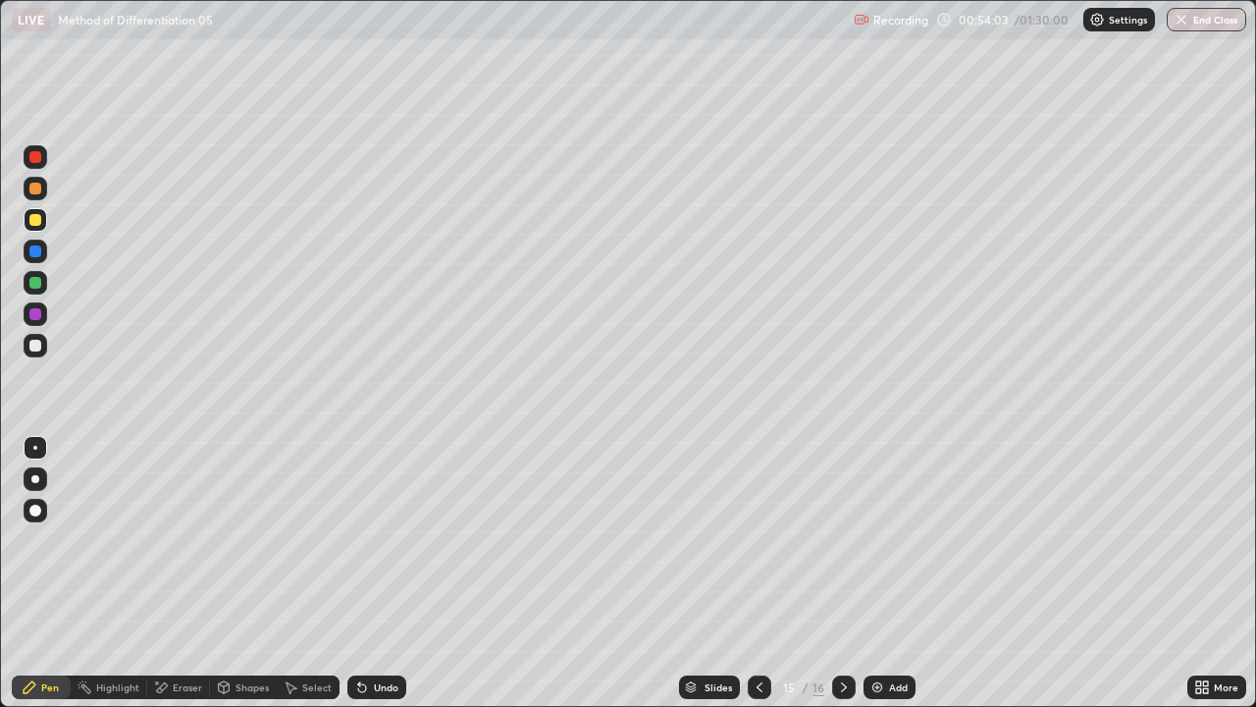
click at [182, 573] on div "Eraser" at bounding box center [187, 687] width 29 height 10
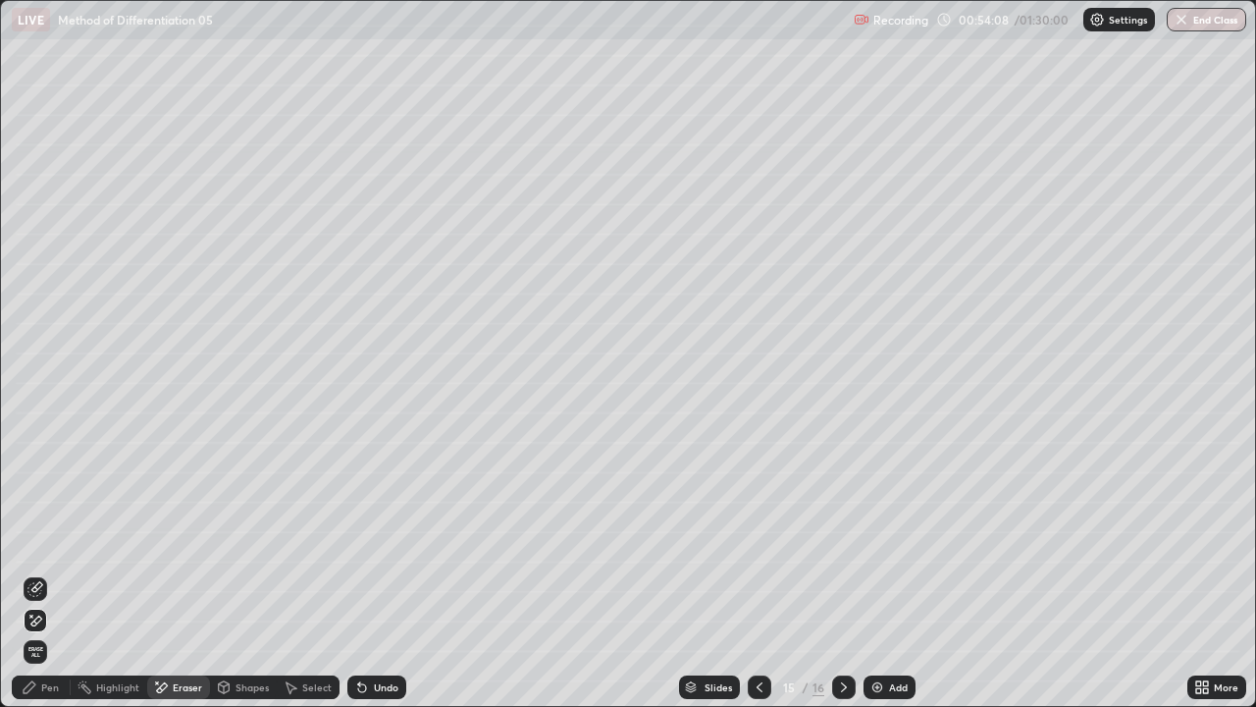
click at [53, 573] on div "Pen" at bounding box center [50, 687] width 18 height 10
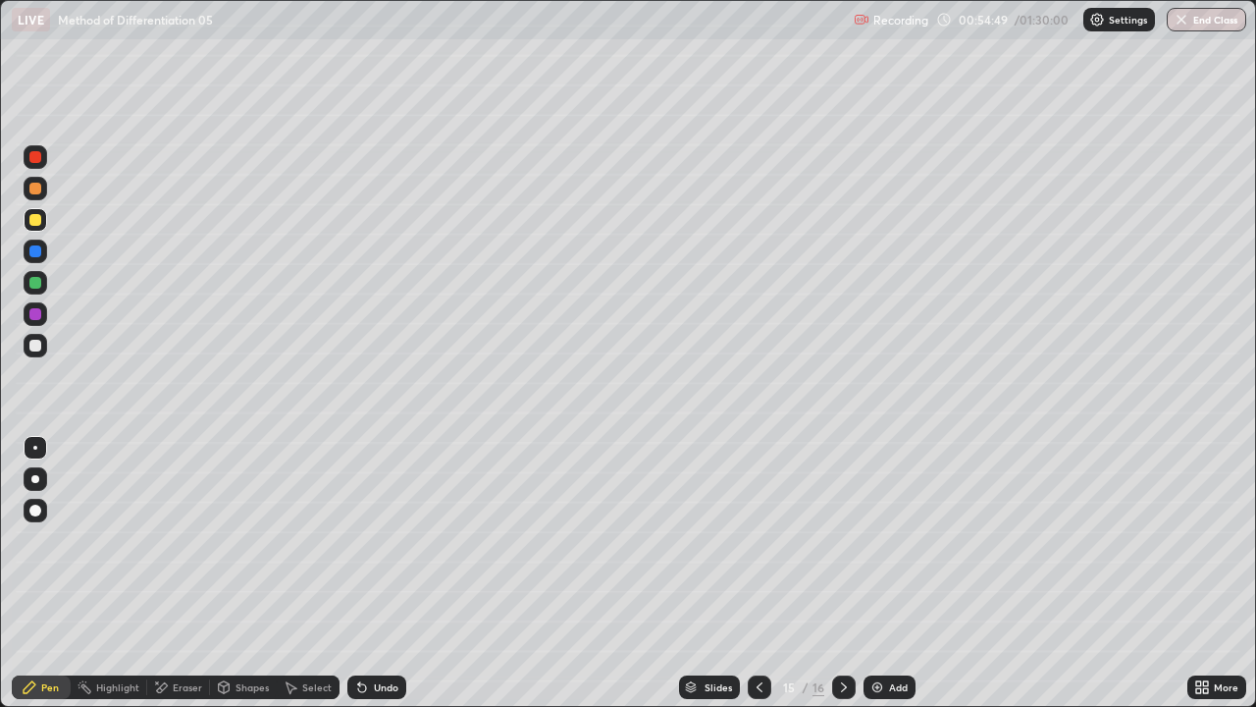
click at [312, 573] on div "Select" at bounding box center [316, 687] width 29 height 10
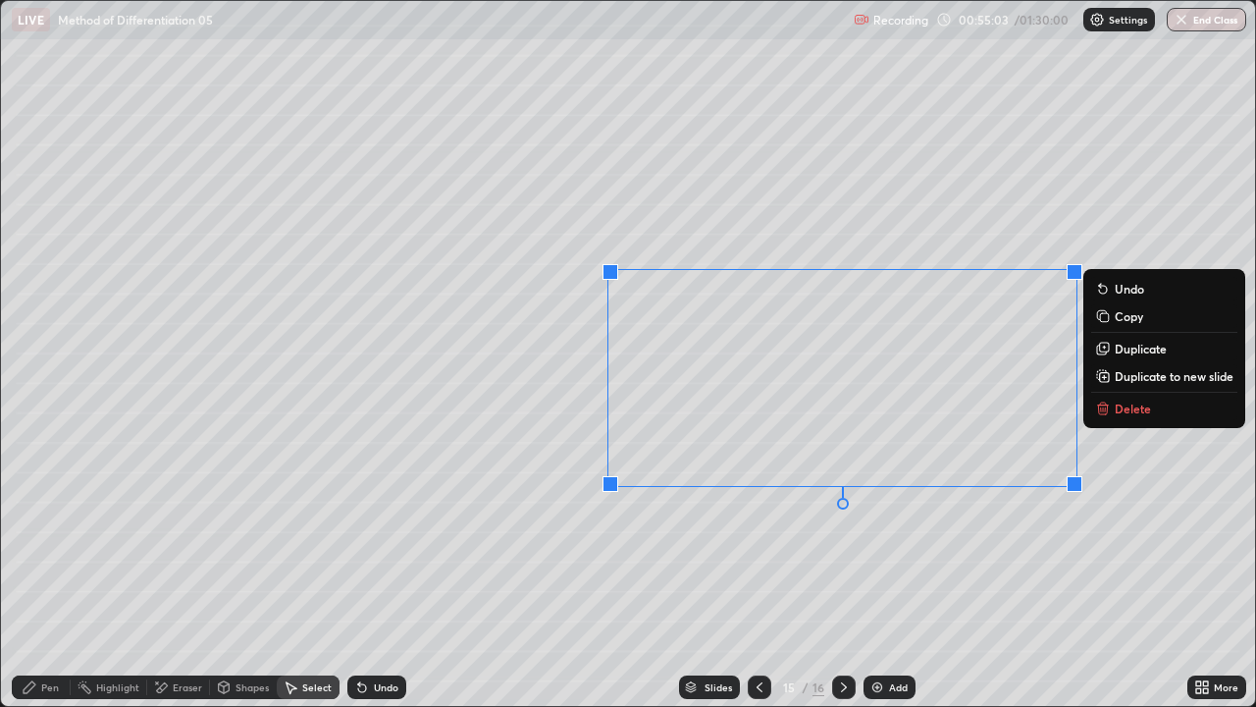
click at [1167, 477] on div "0 ° Undo Copy Duplicate Duplicate to new slide Delete" at bounding box center [628, 353] width 1254 height 705
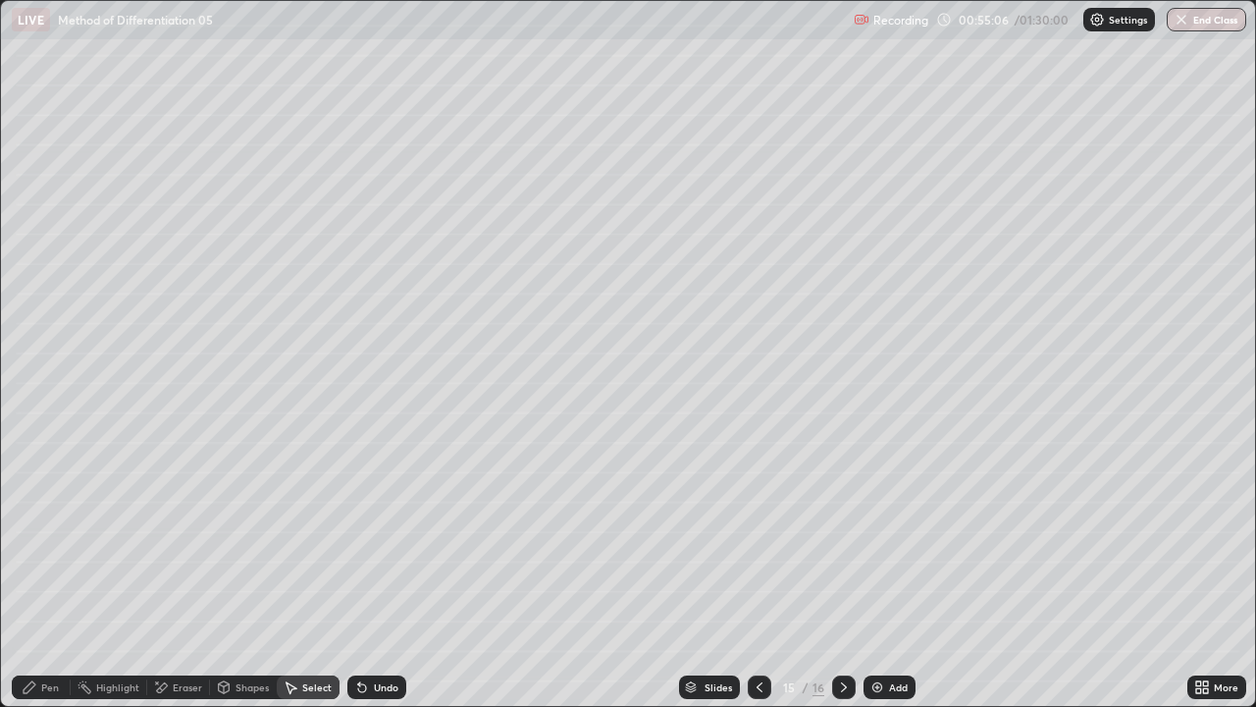
click at [58, 573] on div "Pen" at bounding box center [50, 687] width 18 height 10
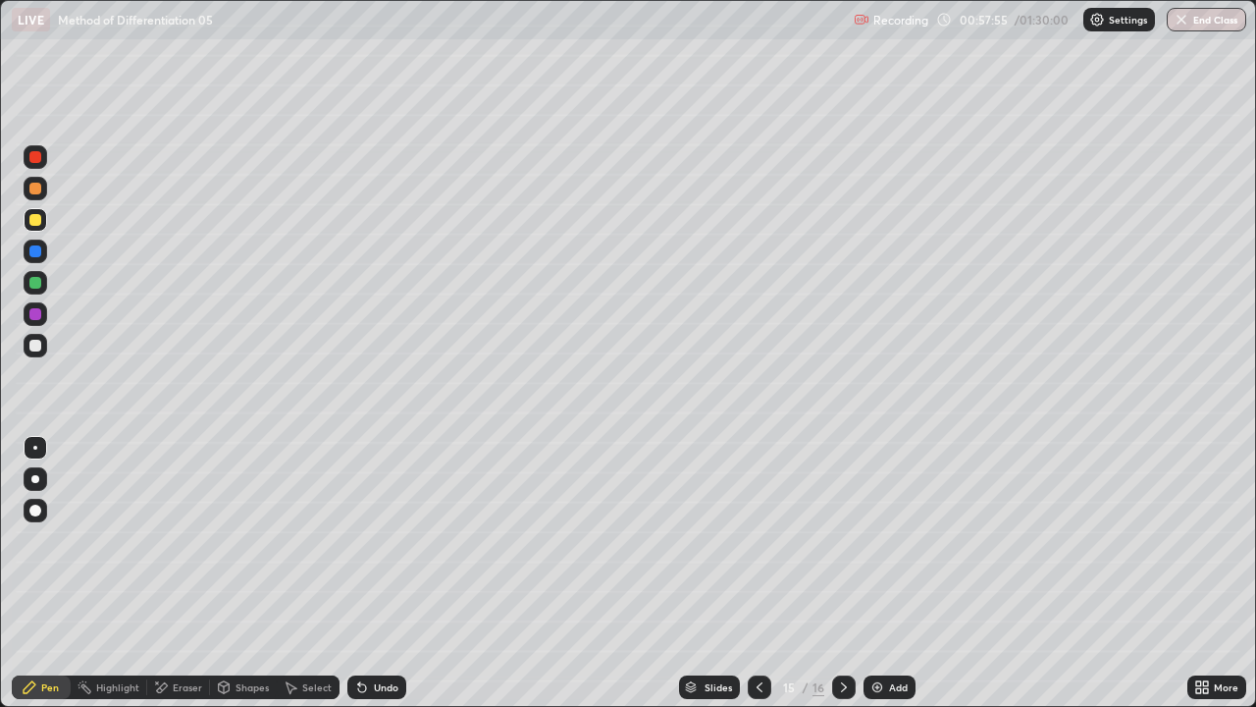
click at [321, 573] on div "Select" at bounding box center [316, 687] width 29 height 10
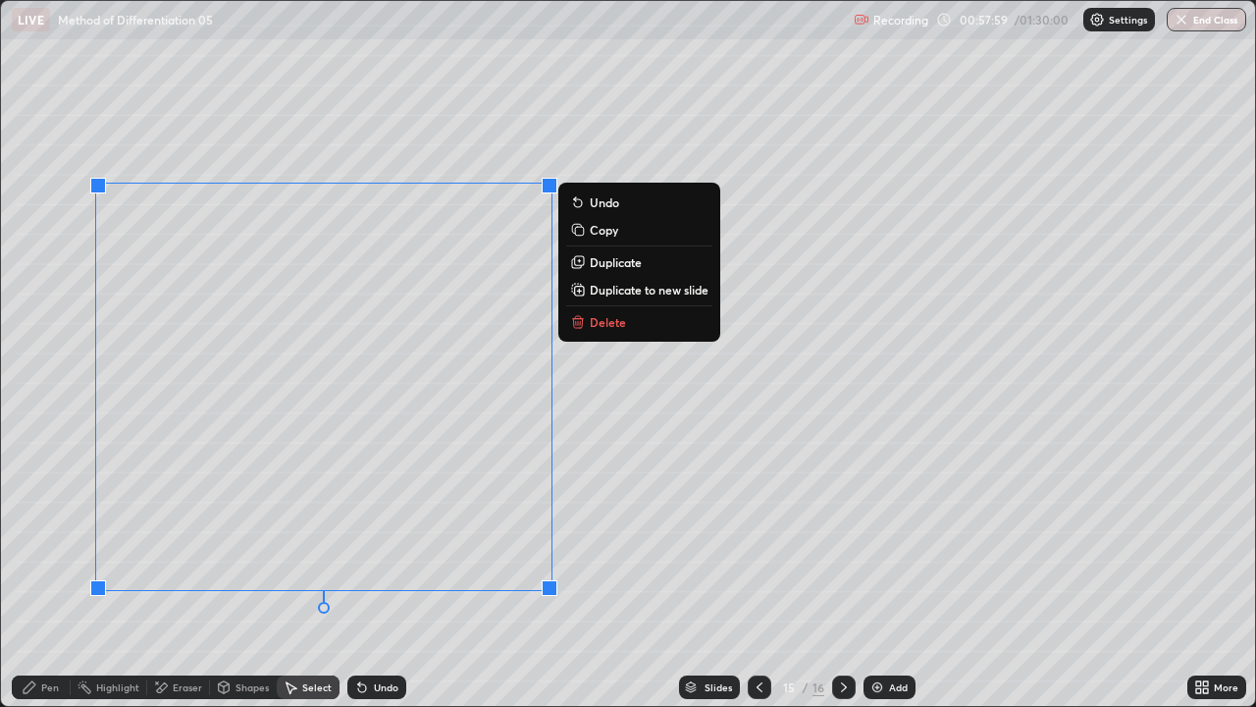
click at [646, 288] on p "Duplicate to new slide" at bounding box center [649, 290] width 119 height 16
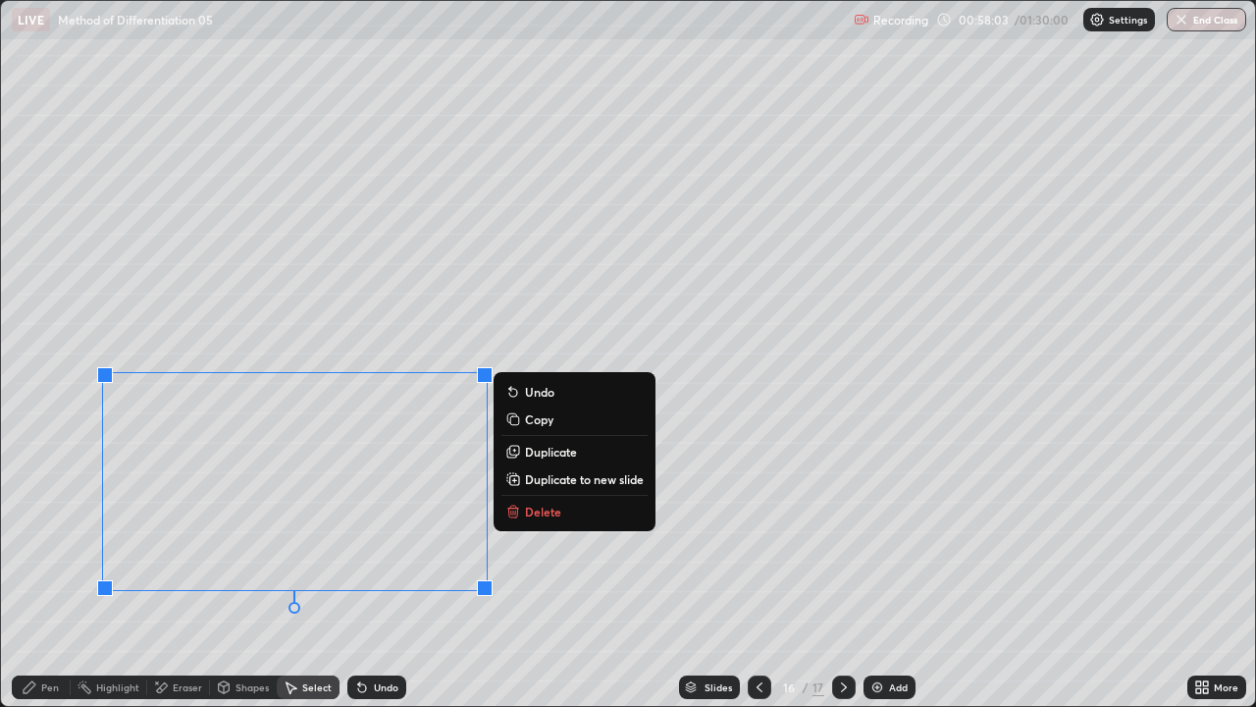
click at [580, 476] on p "Duplicate to new slide" at bounding box center [584, 479] width 119 height 16
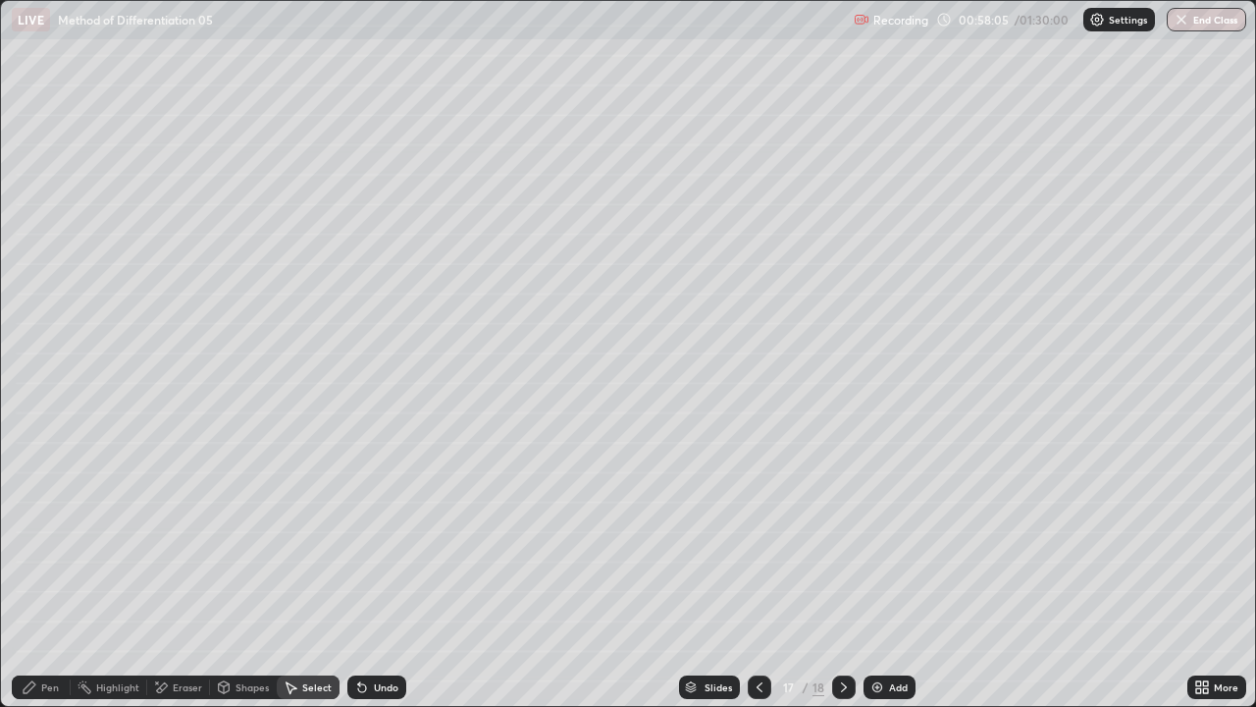
click at [761, 573] on icon at bounding box center [760, 687] width 16 height 16
click at [192, 573] on div "Eraser" at bounding box center [187, 687] width 29 height 10
click at [52, 573] on div "Pen" at bounding box center [50, 687] width 18 height 10
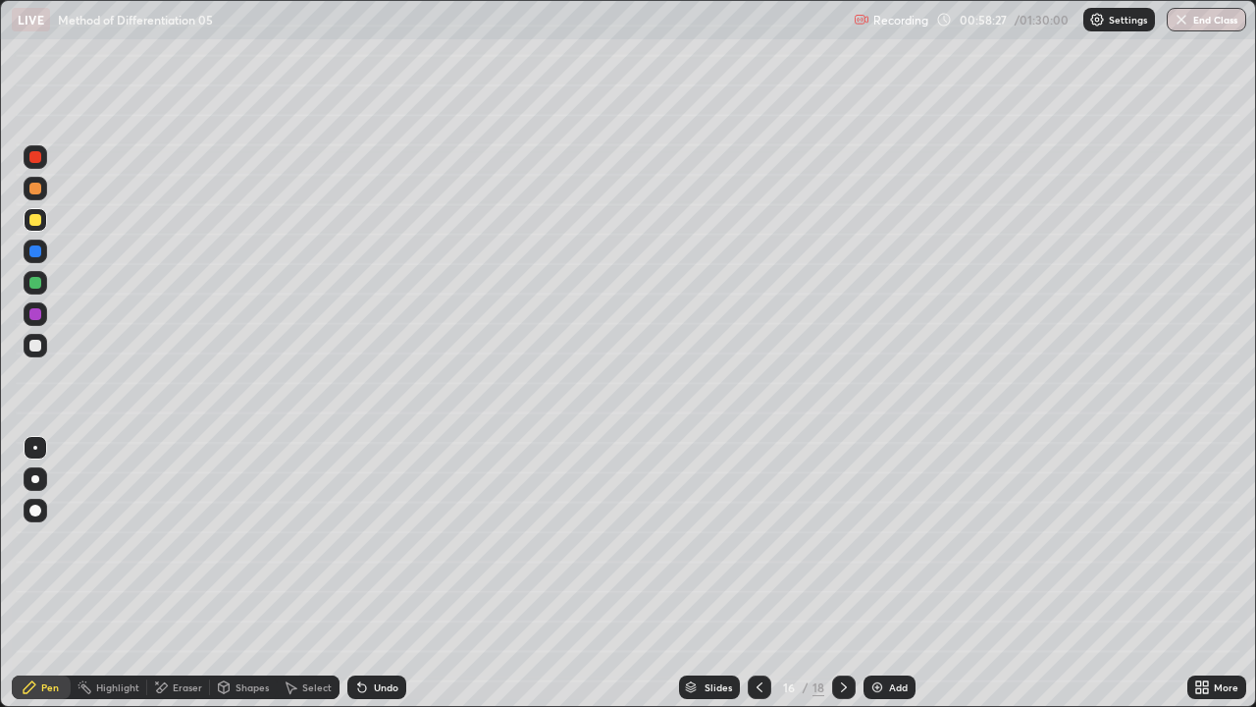
click at [39, 249] on div at bounding box center [35, 251] width 12 height 12
click at [842, 573] on icon at bounding box center [844, 687] width 16 height 16
click at [313, 573] on div "Select" at bounding box center [316, 687] width 29 height 10
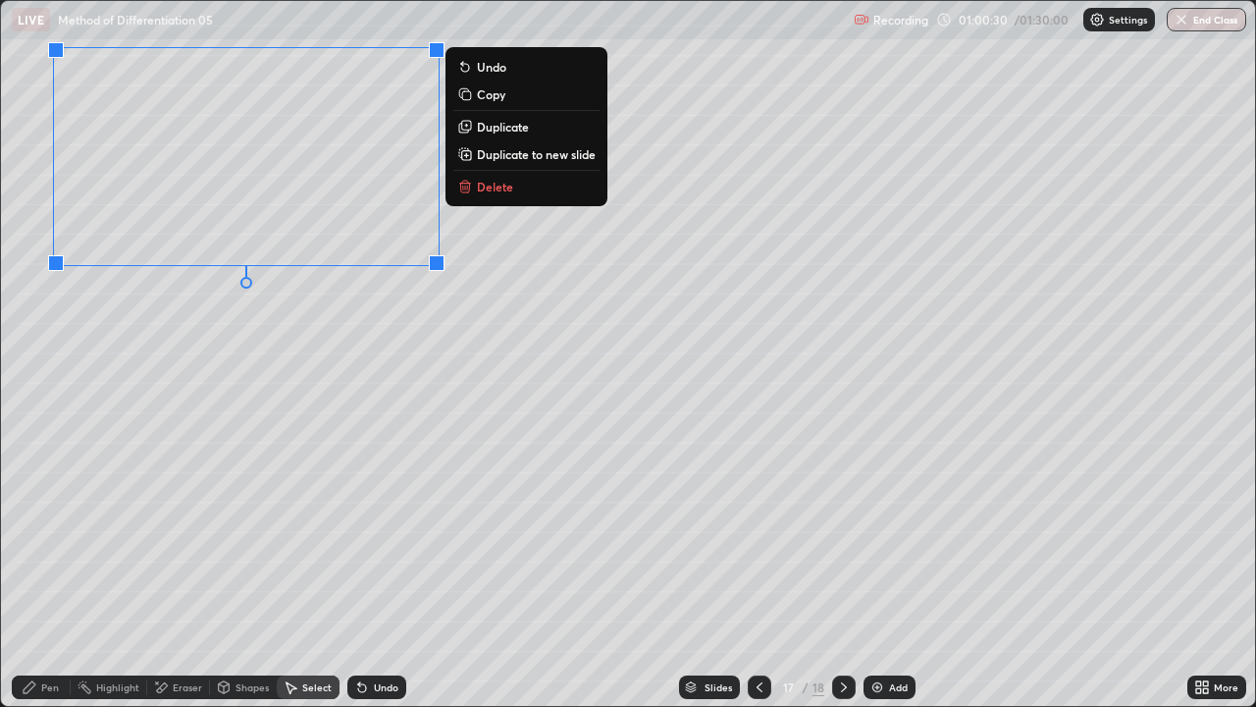
click at [47, 573] on div "Pen" at bounding box center [50, 687] width 18 height 10
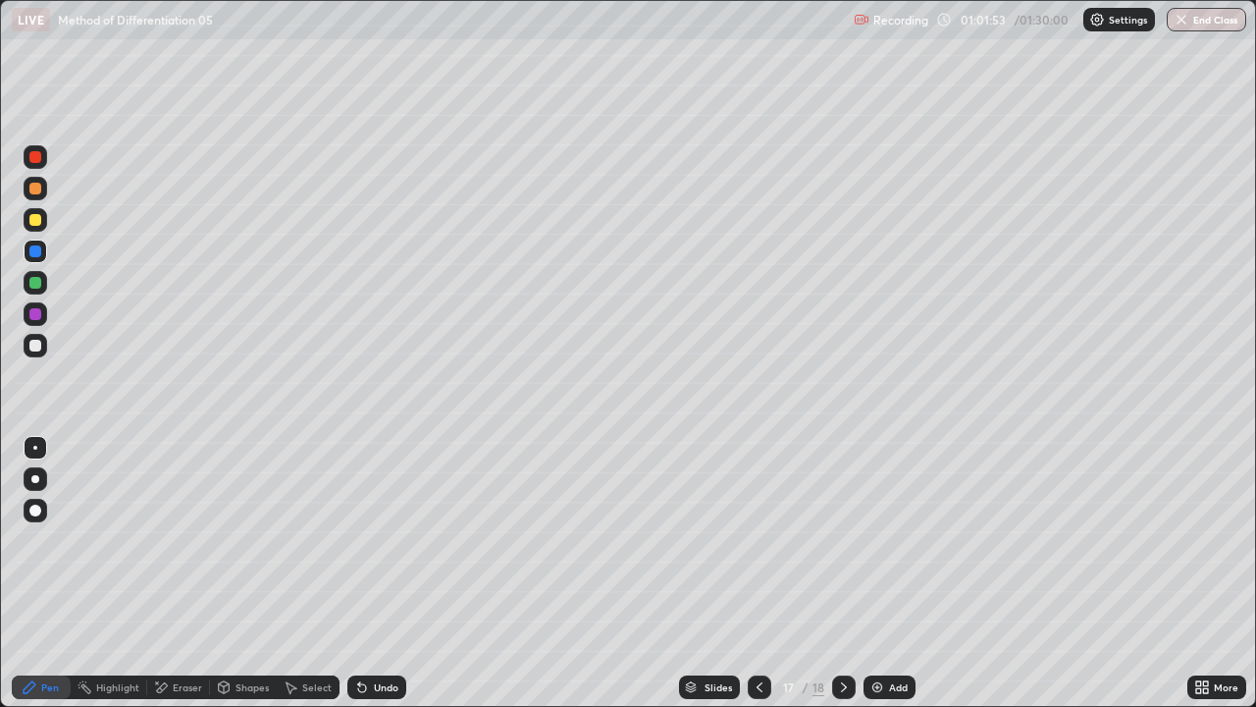
click at [38, 222] on div at bounding box center [35, 220] width 12 height 12
click at [28, 313] on div at bounding box center [36, 314] width 24 height 24
click at [313, 573] on div "Select" at bounding box center [316, 687] width 29 height 10
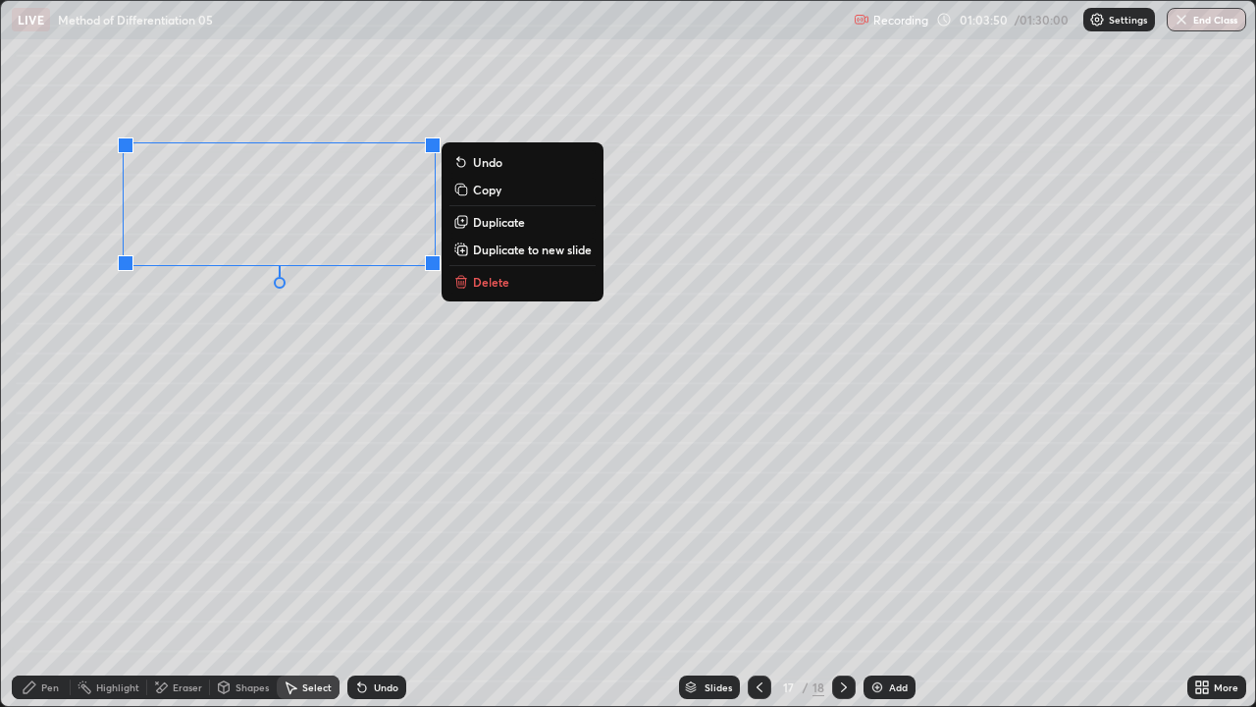
click at [560, 249] on p "Duplicate to new slide" at bounding box center [532, 249] width 119 height 16
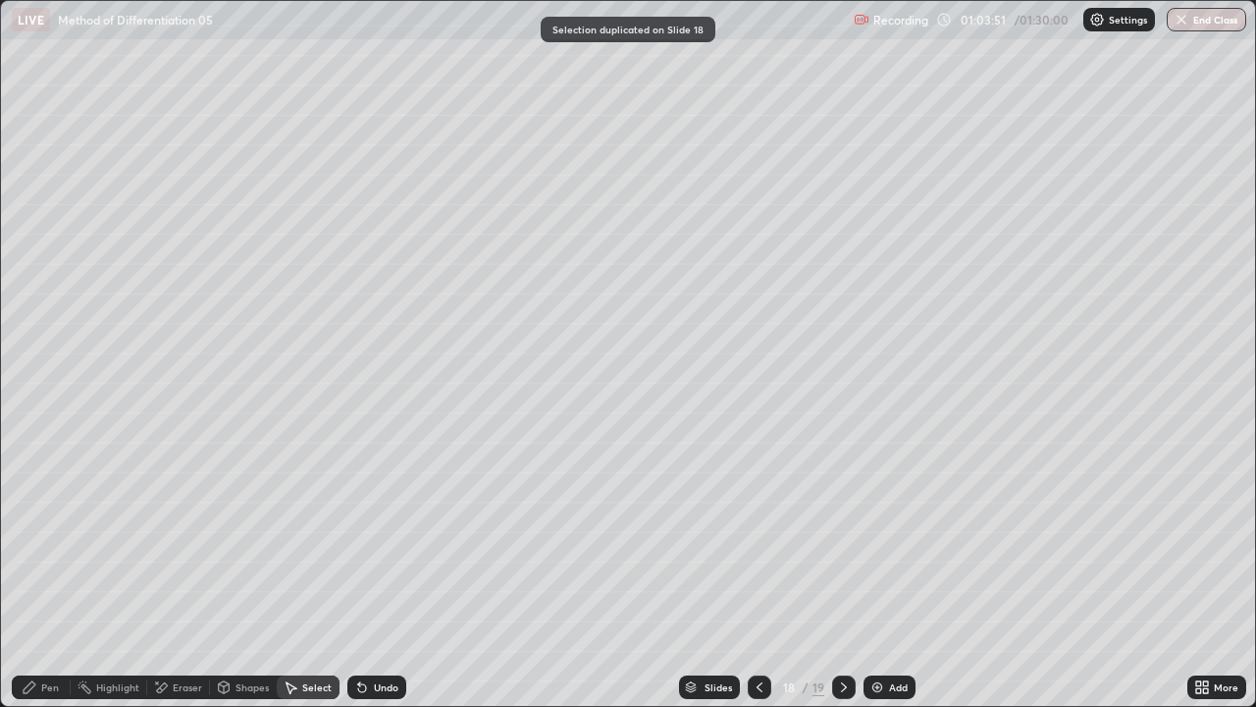
click at [179, 573] on div "Eraser" at bounding box center [187, 687] width 29 height 10
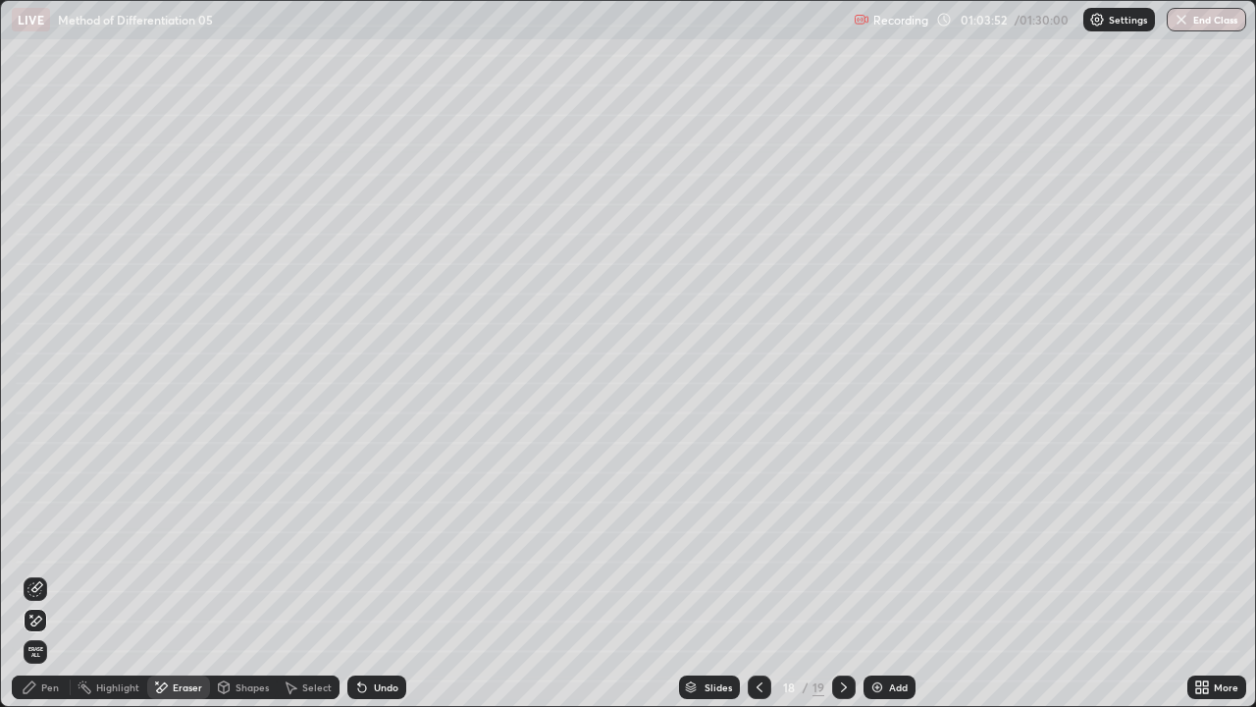
click at [59, 573] on div "Pen" at bounding box center [41, 687] width 59 height 24
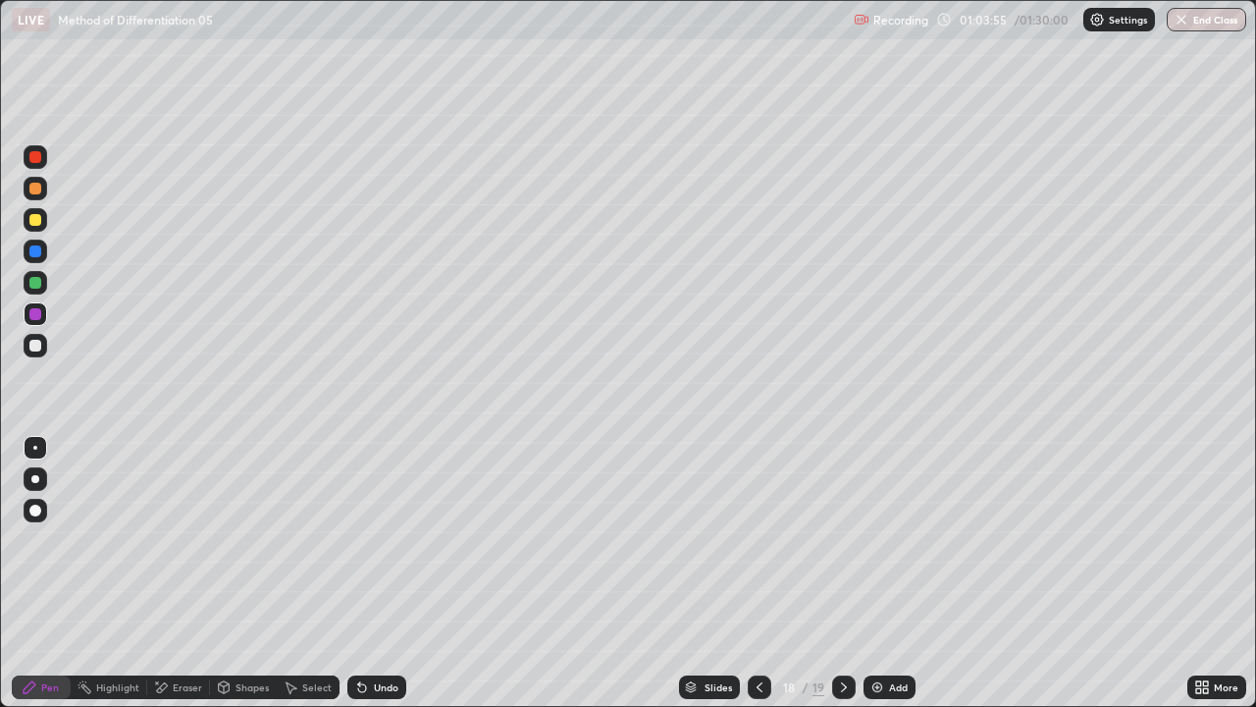
click at [37, 218] on div at bounding box center [35, 220] width 12 height 12
click at [901, 573] on div "Add" at bounding box center [898, 687] width 19 height 10
click at [755, 573] on icon at bounding box center [759, 687] width 16 height 16
click at [843, 573] on icon at bounding box center [845, 687] width 16 height 16
click at [758, 573] on icon at bounding box center [759, 687] width 16 height 16
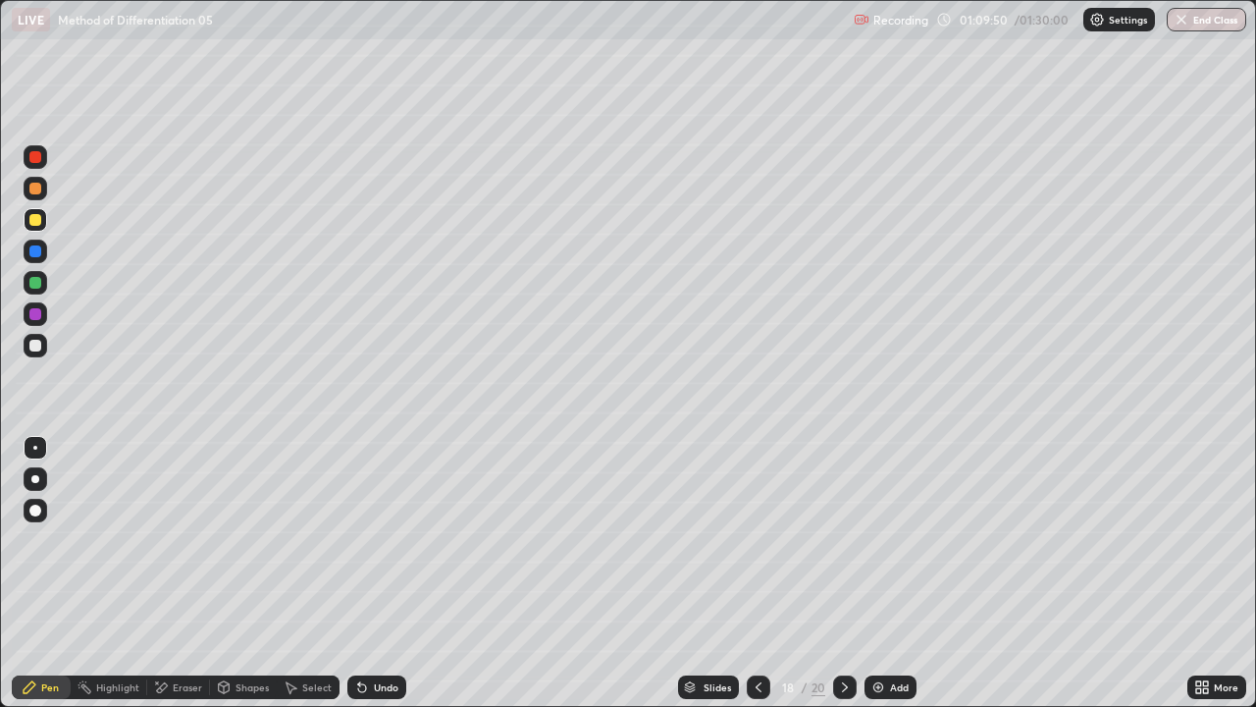
click at [843, 573] on icon at bounding box center [845, 687] width 16 height 16
click at [751, 573] on icon at bounding box center [759, 687] width 16 height 16
click at [843, 573] on icon at bounding box center [845, 687] width 16 height 16
click at [759, 573] on div at bounding box center [759, 687] width 24 height 24
click at [842, 573] on icon at bounding box center [845, 687] width 6 height 10
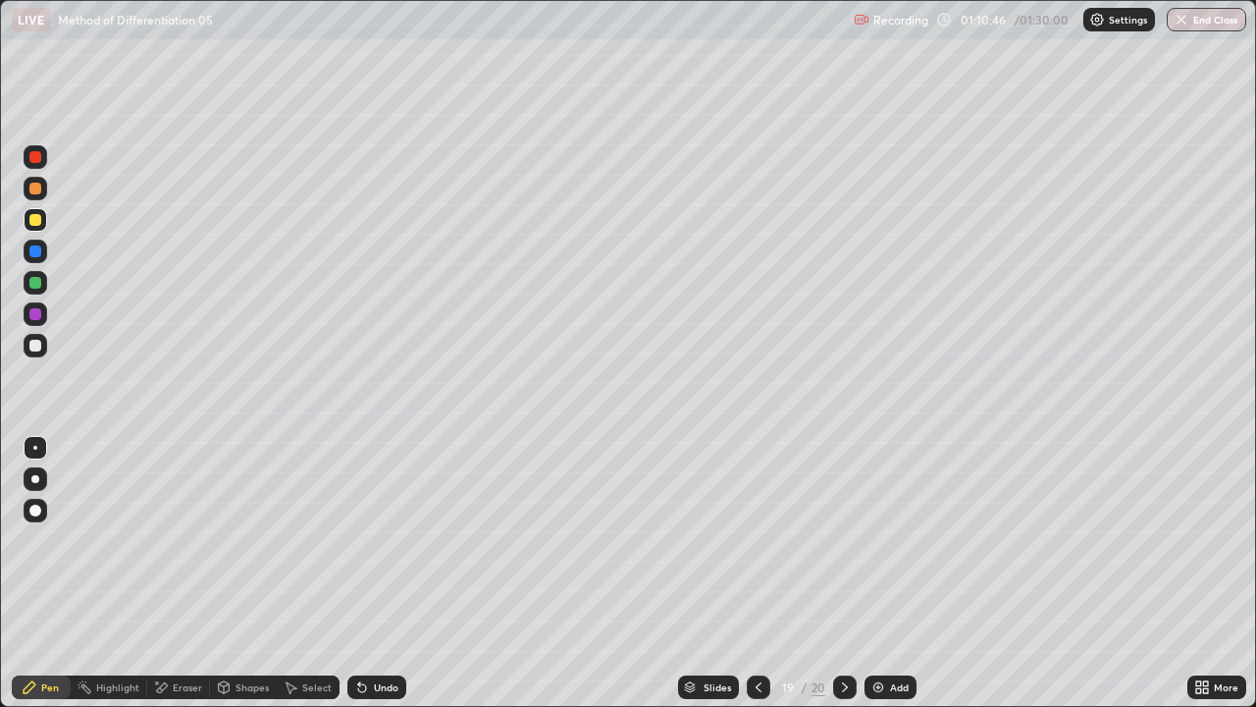
click at [757, 573] on icon at bounding box center [759, 687] width 16 height 16
click at [837, 573] on icon at bounding box center [845, 687] width 16 height 16
click at [762, 573] on div at bounding box center [759, 686] width 24 height 39
click at [754, 573] on div at bounding box center [759, 687] width 24 height 24
click at [757, 573] on icon at bounding box center [759, 687] width 16 height 16
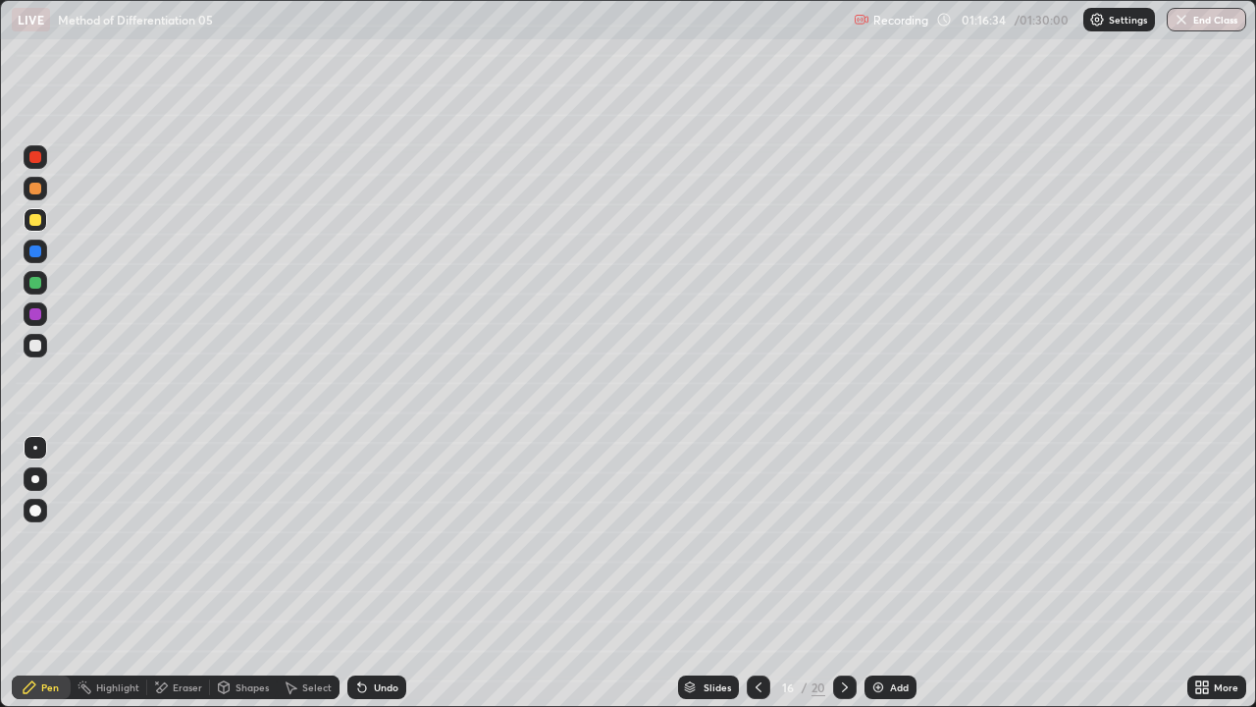
click at [757, 573] on icon at bounding box center [759, 687] width 16 height 16
click at [308, 573] on div "Select" at bounding box center [316, 687] width 29 height 10
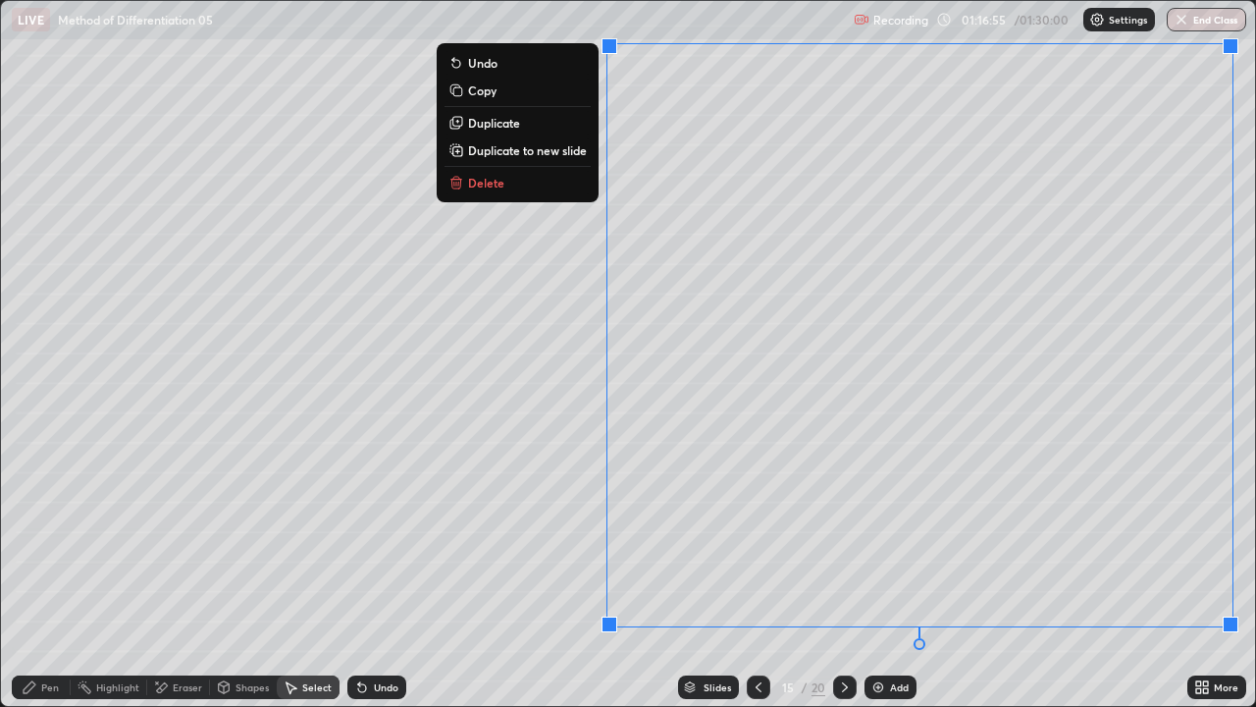
click at [573, 154] on p "Duplicate to new slide" at bounding box center [527, 150] width 119 height 16
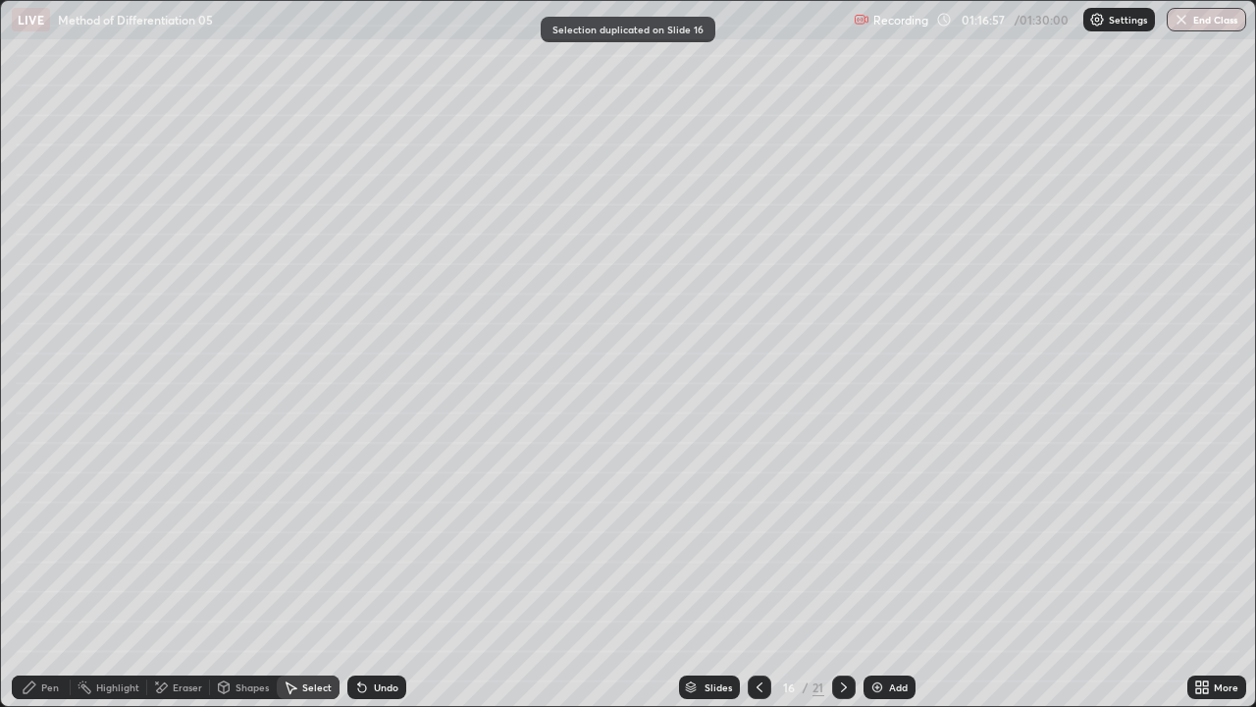
click at [68, 573] on div "Pen" at bounding box center [41, 687] width 59 height 24
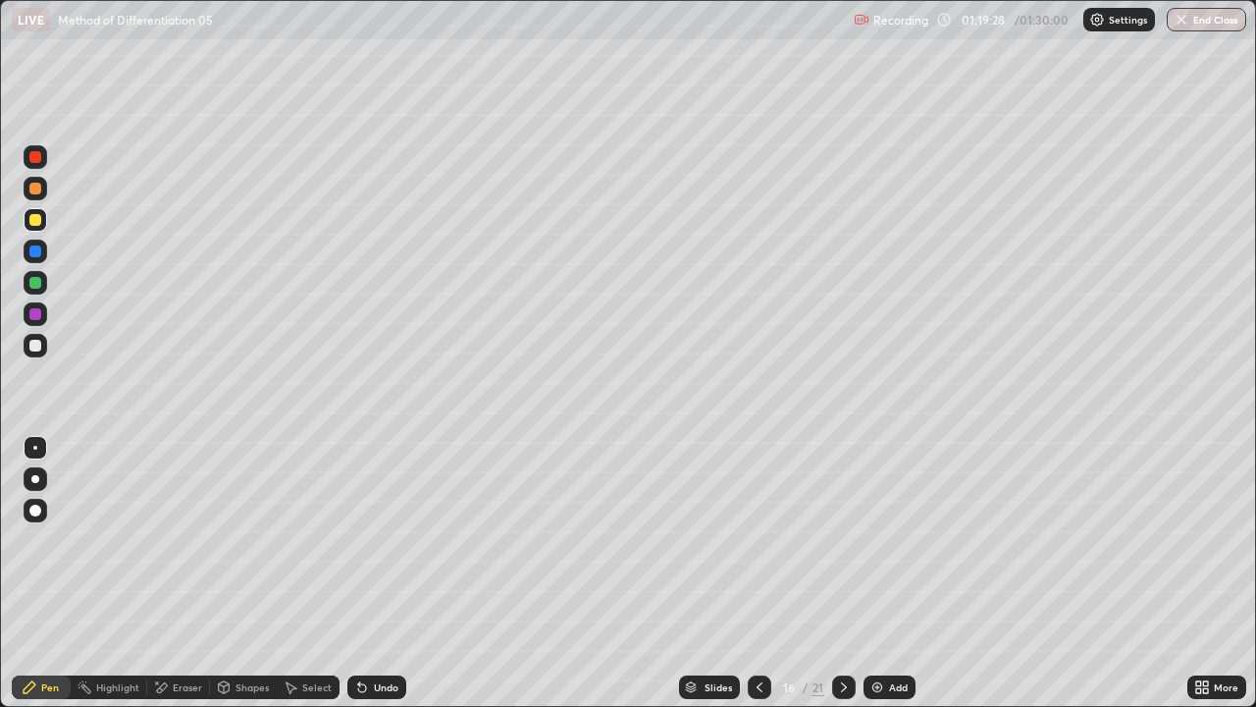
click at [366, 573] on icon at bounding box center [362, 687] width 16 height 16
click at [1192, 20] on button "End Class" at bounding box center [1207, 20] width 80 height 24
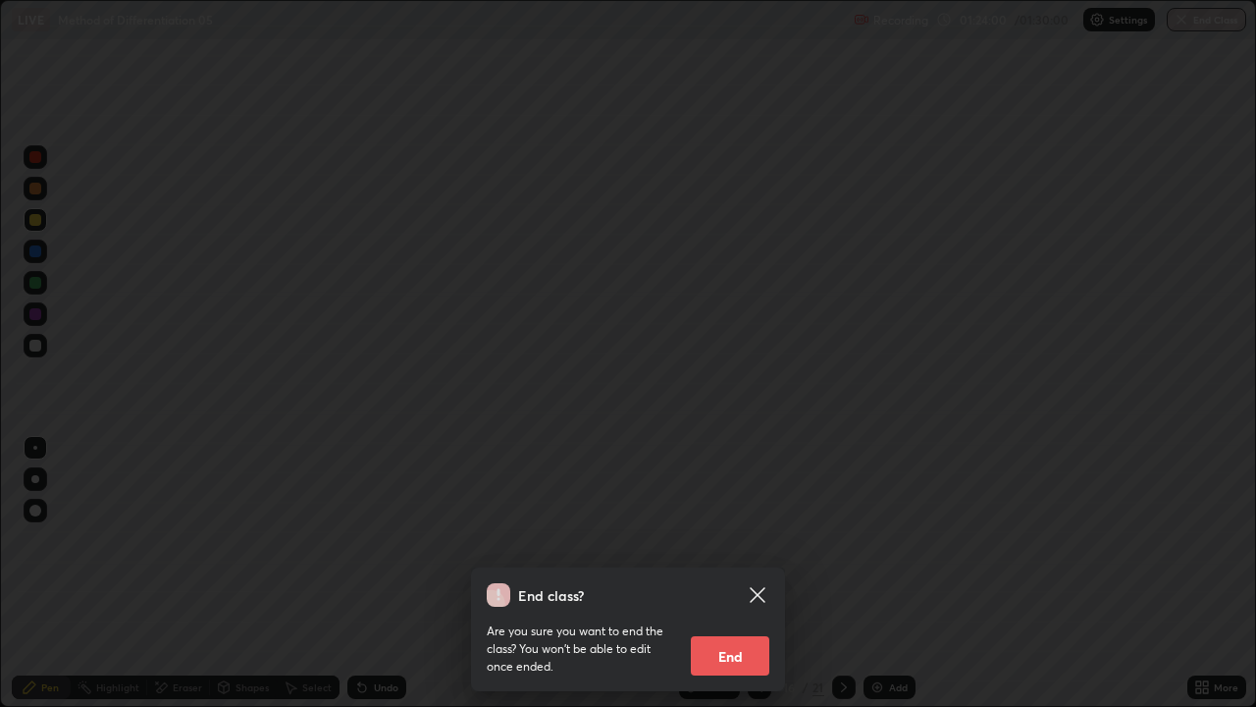
click at [736, 573] on button "End" at bounding box center [730, 655] width 79 height 39
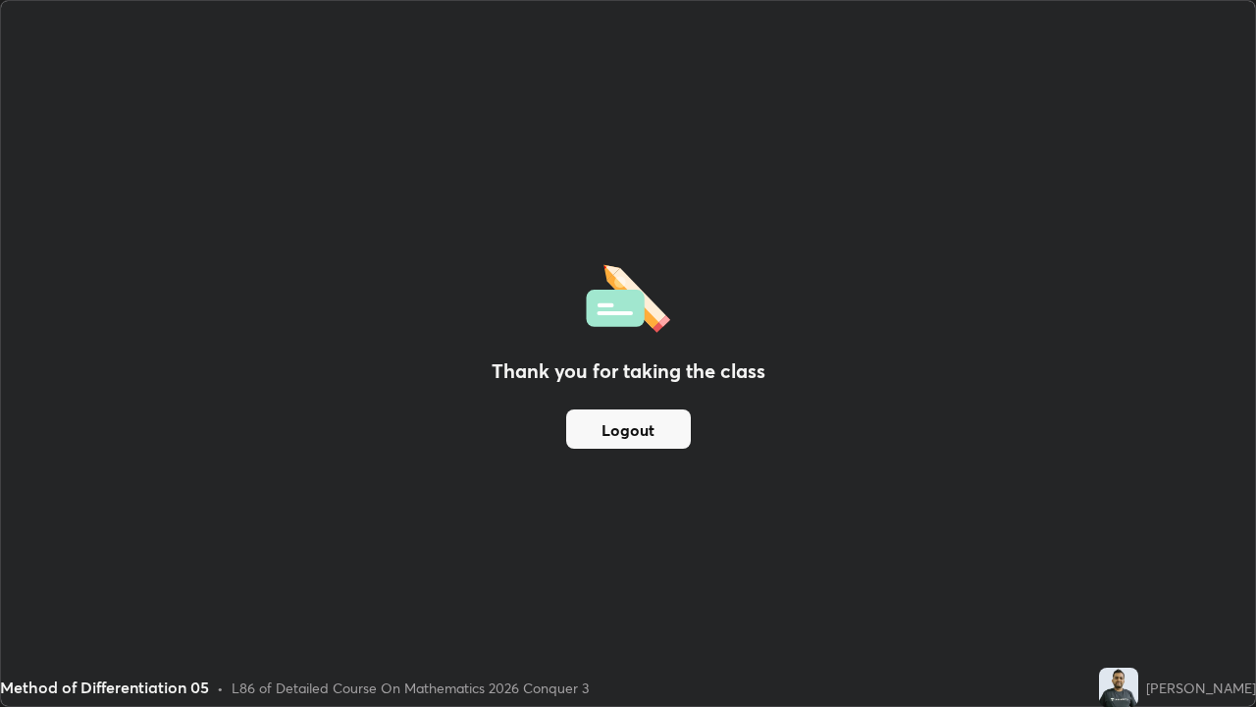
click at [683, 434] on button "Logout" at bounding box center [628, 428] width 125 height 39
